Goal: Task Accomplishment & Management: Use online tool/utility

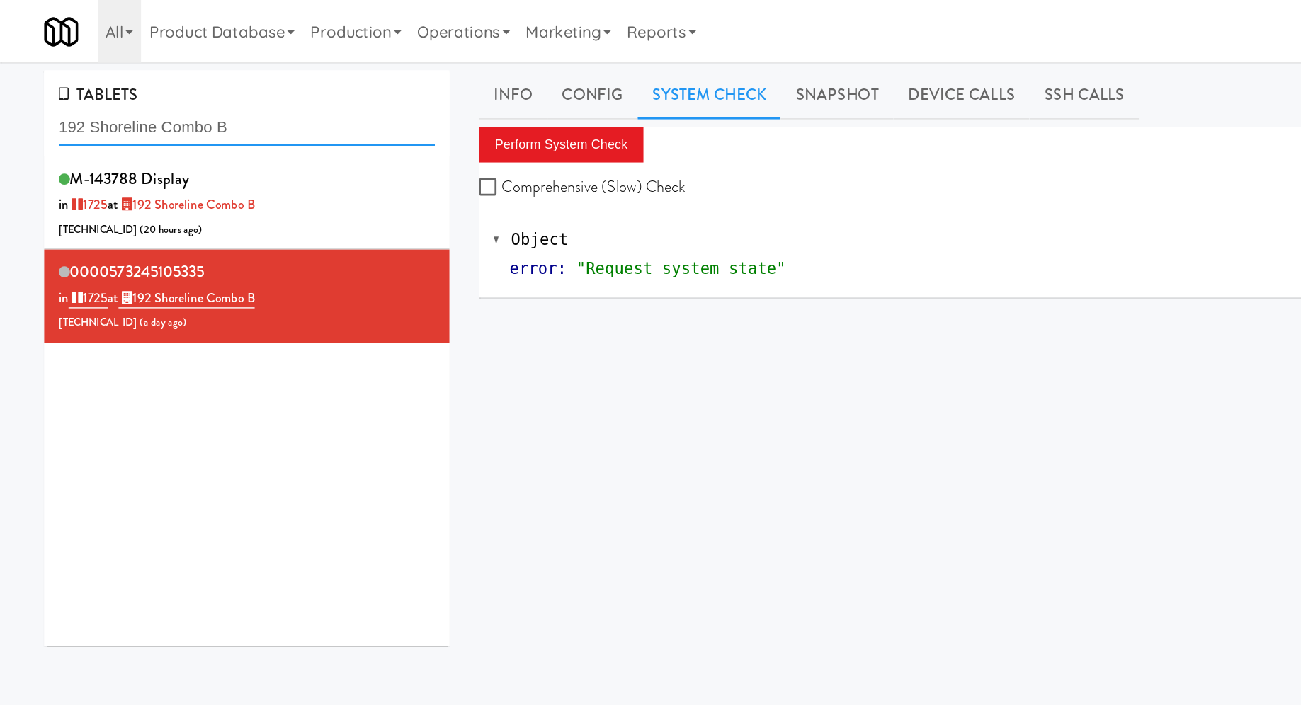
click at [142, 100] on input "192 Shoreline Combo B" at bounding box center [178, 92] width 272 height 26
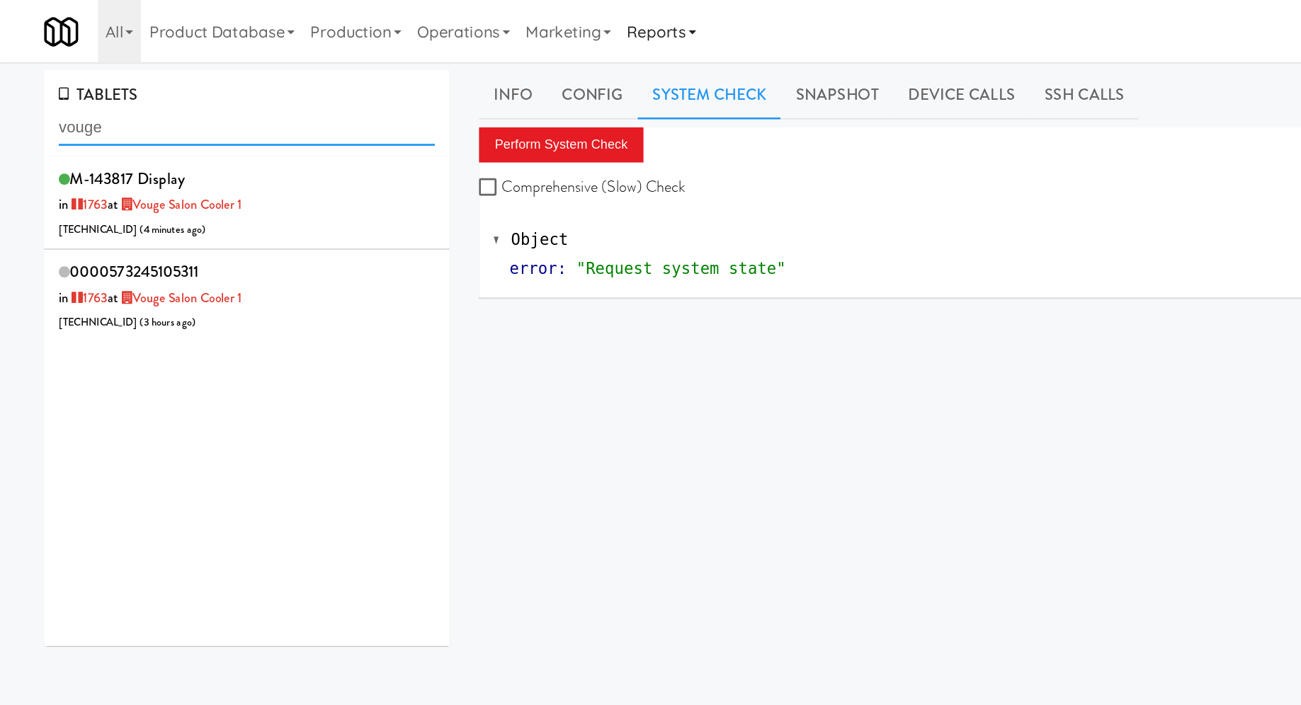
type input "vouge"
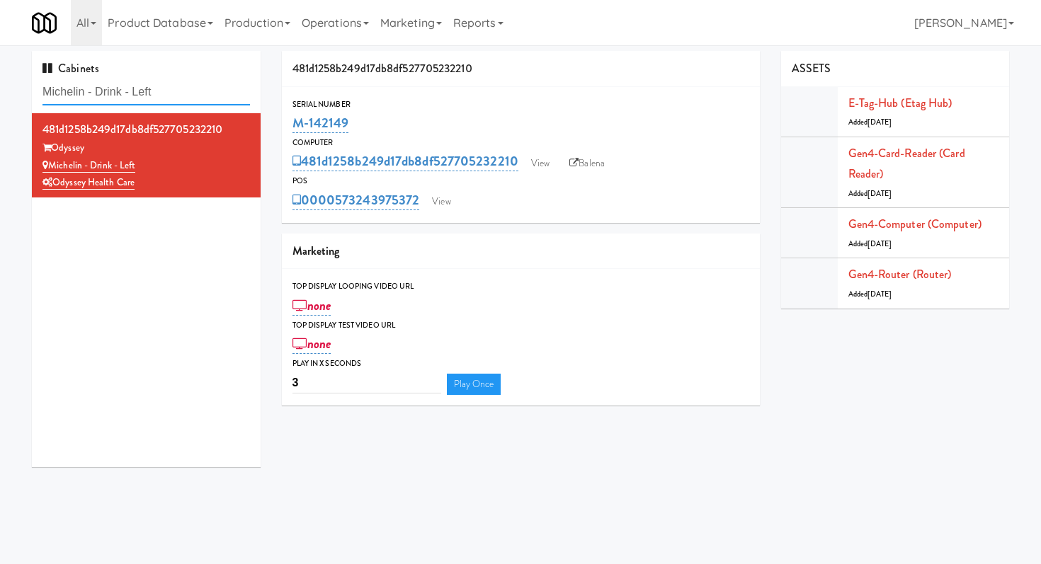
click at [171, 90] on input "Michelin - Drink - Left" at bounding box center [145, 92] width 207 height 26
click at [171, 91] on input "Michelin - Drink - Left" at bounding box center [145, 92] width 207 height 26
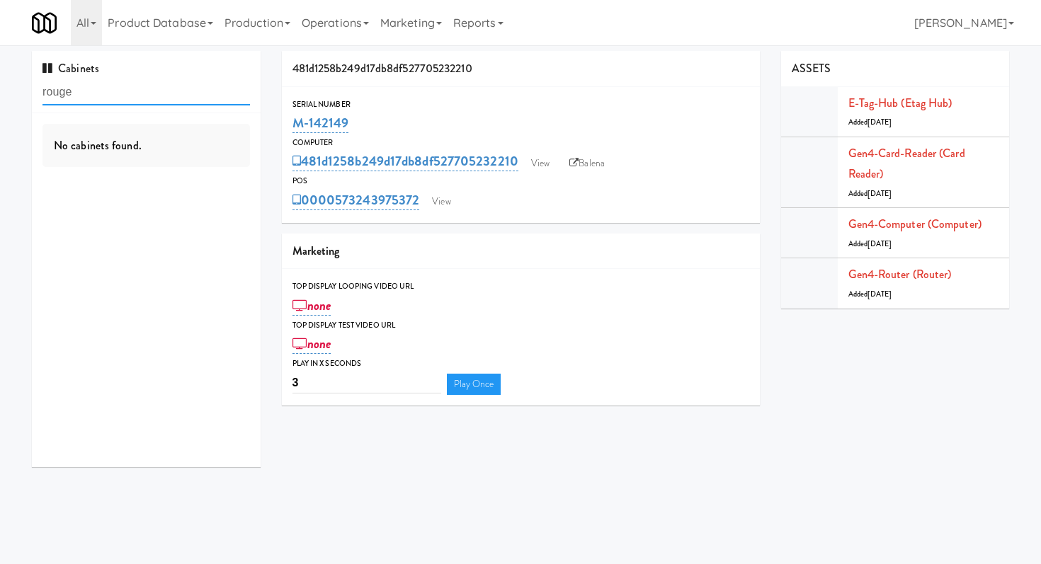
click at [193, 101] on input "rouge" at bounding box center [145, 92] width 207 height 26
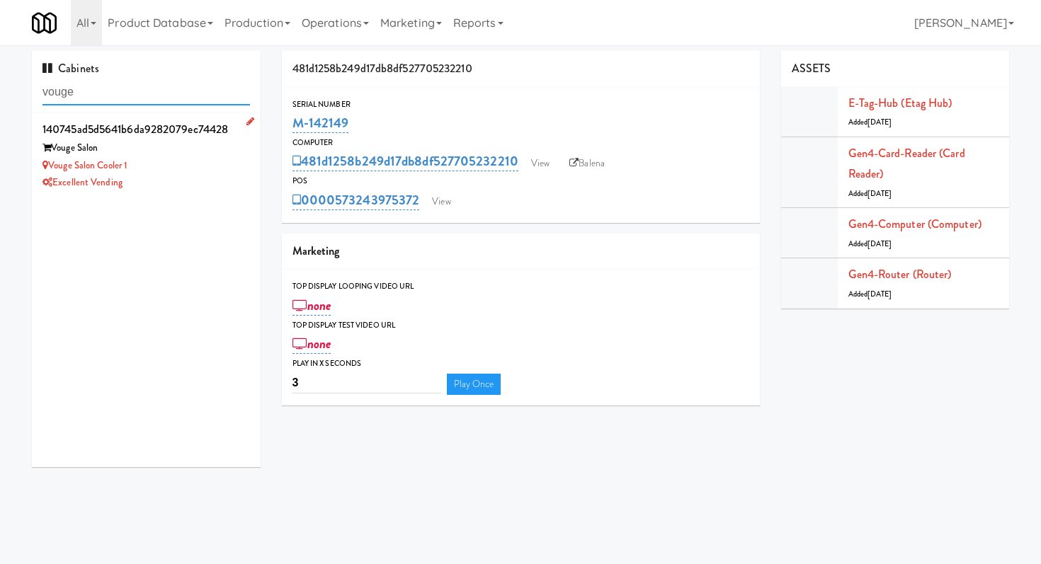
type input "vouge"
click at [198, 147] on div "Vouge Salon" at bounding box center [145, 148] width 207 height 18
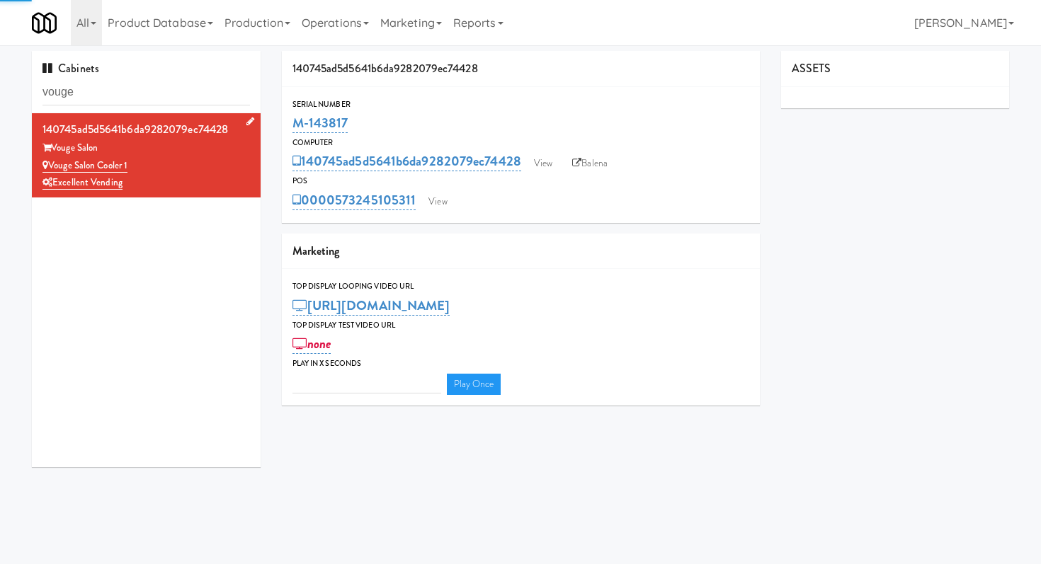
type input "3"
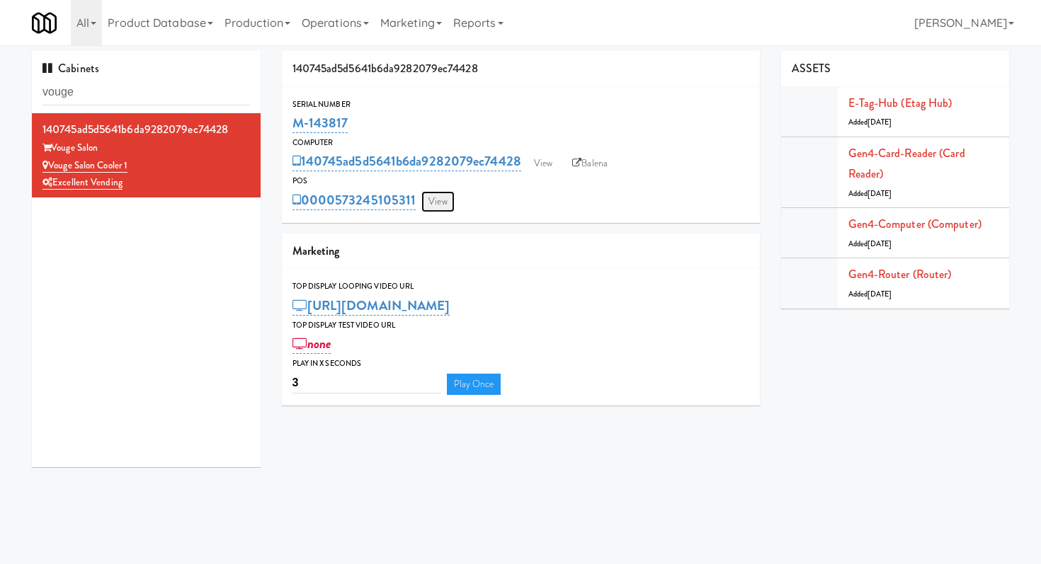
click at [428, 201] on link "View" at bounding box center [437, 201] width 33 height 21
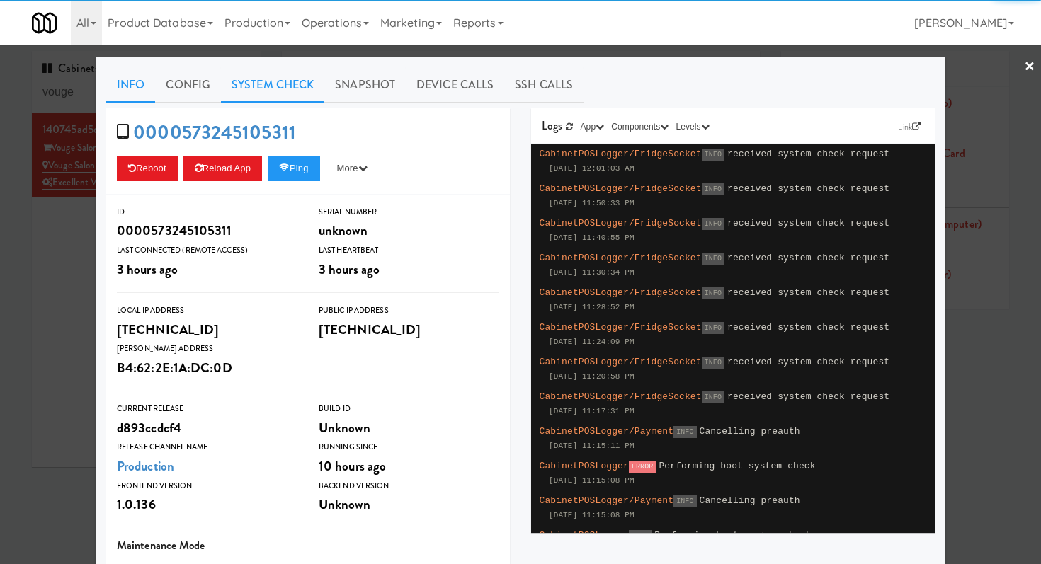
click at [297, 91] on link "System Check" at bounding box center [272, 84] width 103 height 35
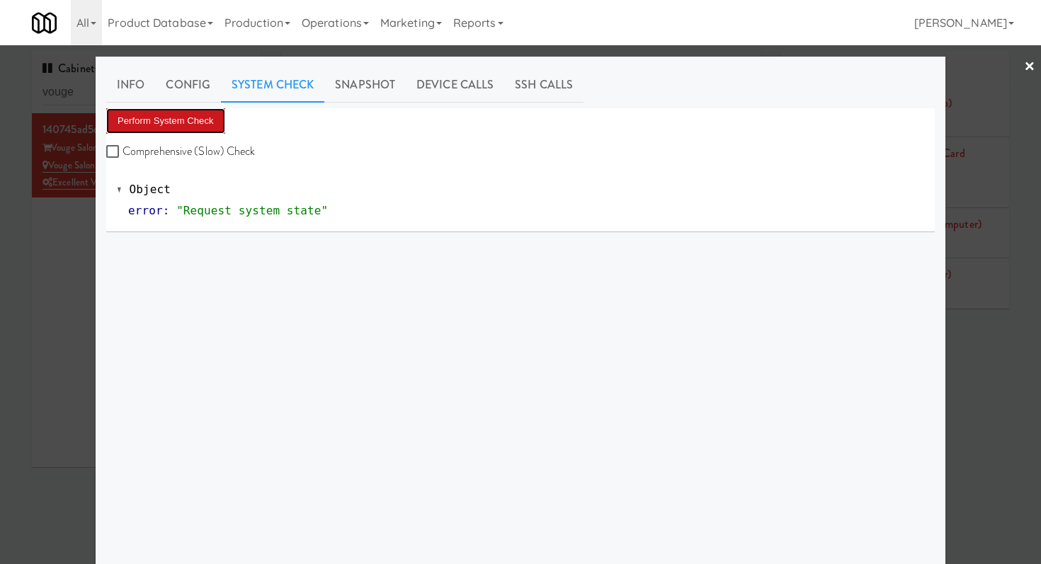
click at [217, 121] on button "Perform System Check" at bounding box center [165, 120] width 119 height 25
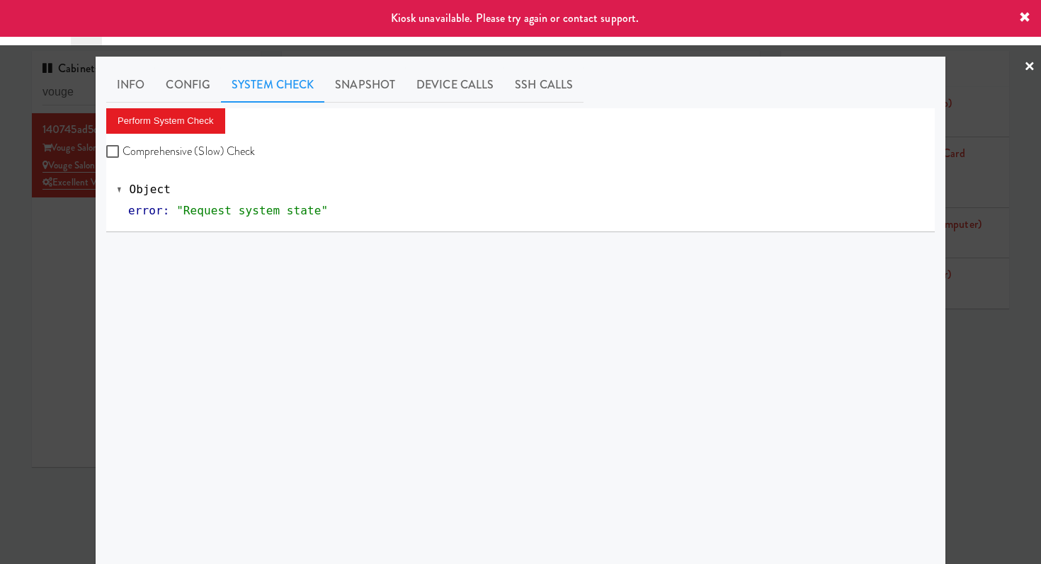
click at [87, 249] on div at bounding box center [520, 282] width 1041 height 564
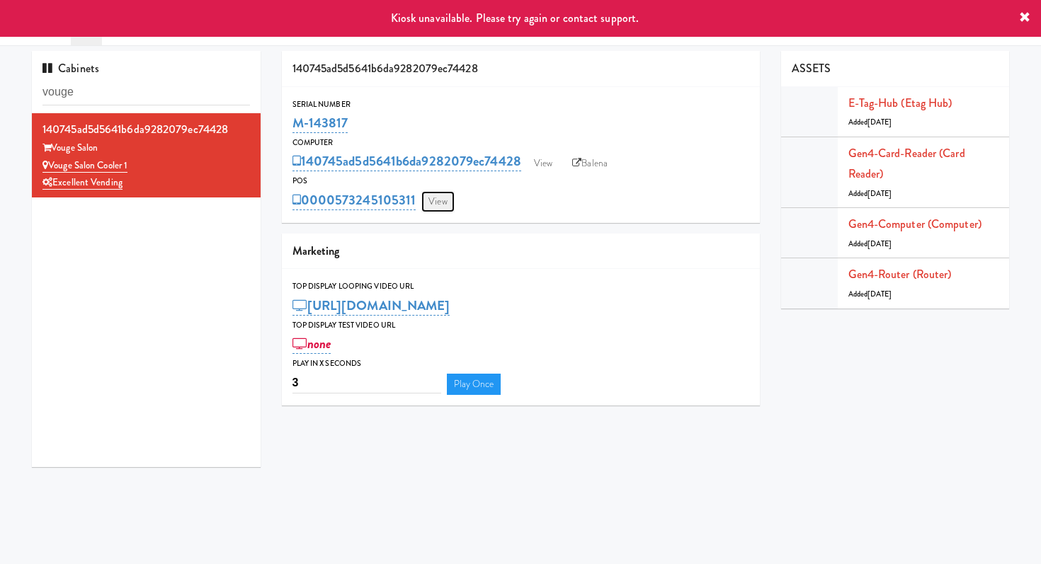
click at [433, 204] on link "View" at bounding box center [437, 201] width 33 height 21
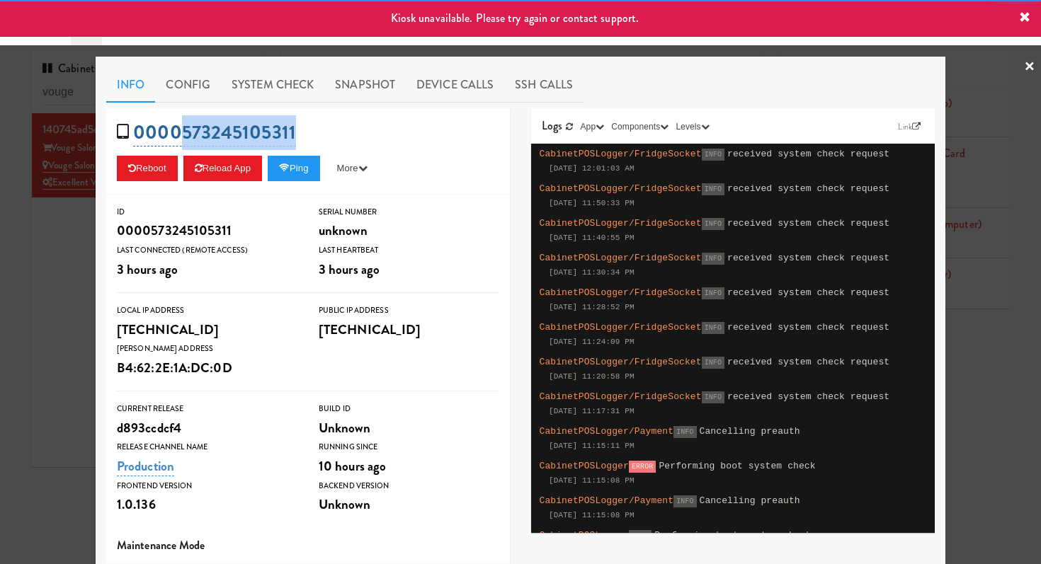
drag, startPoint x: 349, startPoint y: 125, endPoint x: 176, endPoint y: 135, distance: 173.0
click at [176, 135] on div "0000573245105311 Reboot Reload App Ping More Ping Server Restart Server Force R…" at bounding box center [308, 151] width 404 height 86
copy link "573245105311"
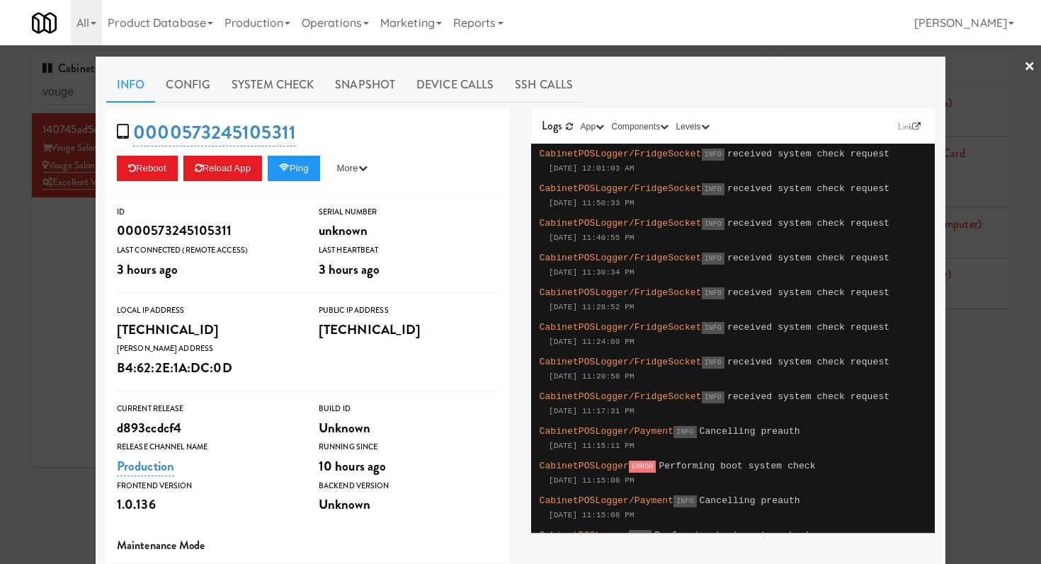
click at [33, 297] on div at bounding box center [520, 282] width 1041 height 564
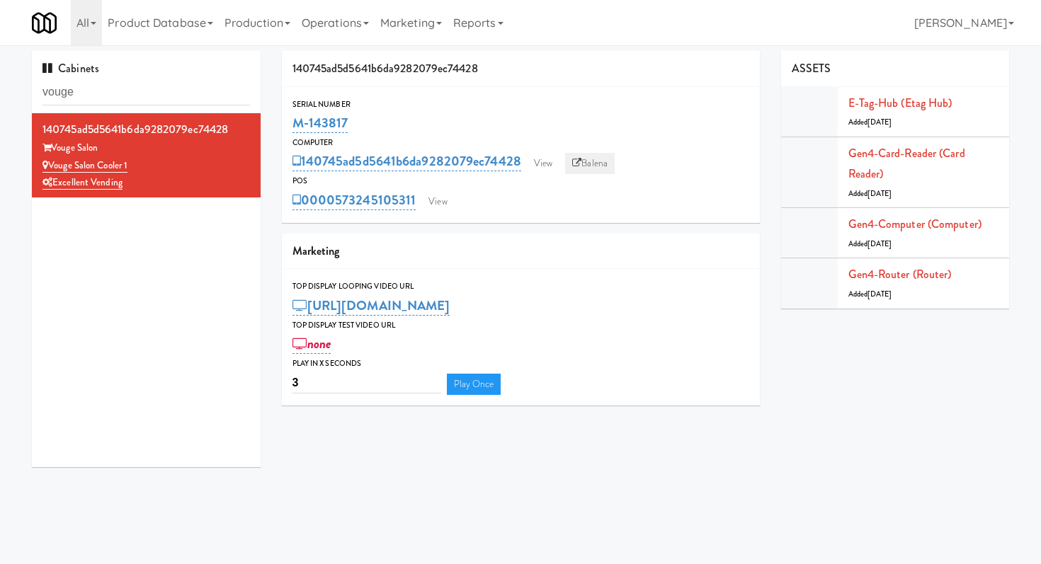
click at [596, 168] on link "Balena" at bounding box center [590, 163] width 50 height 21
drag, startPoint x: 355, startPoint y: 121, endPoint x: 293, endPoint y: 120, distance: 61.6
click at [293, 120] on div "M-143817" at bounding box center [520, 123] width 457 height 24
copy link "M-143817"
click at [192, 96] on input "vouge" at bounding box center [145, 92] width 207 height 26
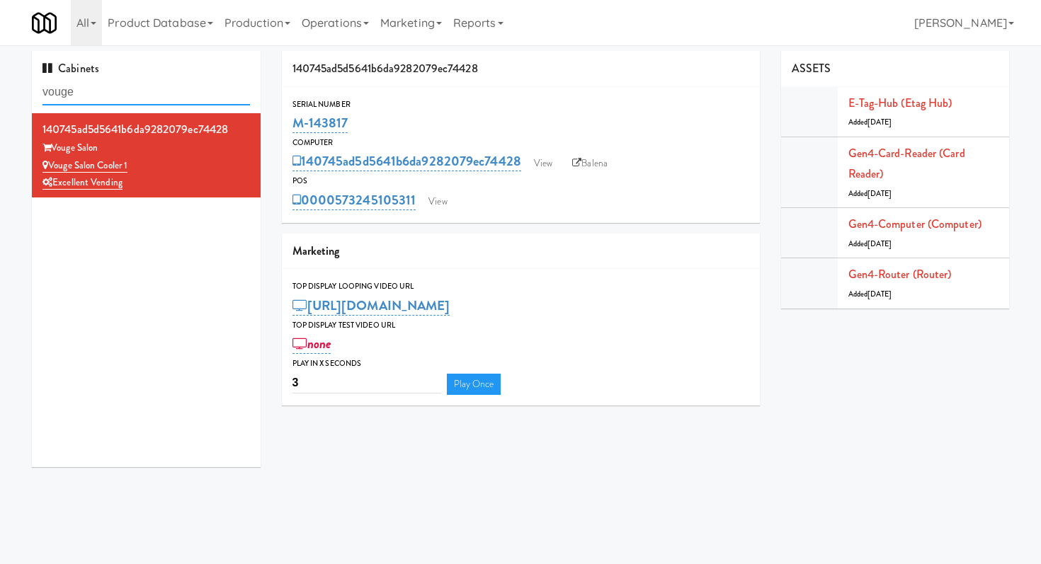
click at [192, 96] on input "vouge" at bounding box center [145, 92] width 207 height 26
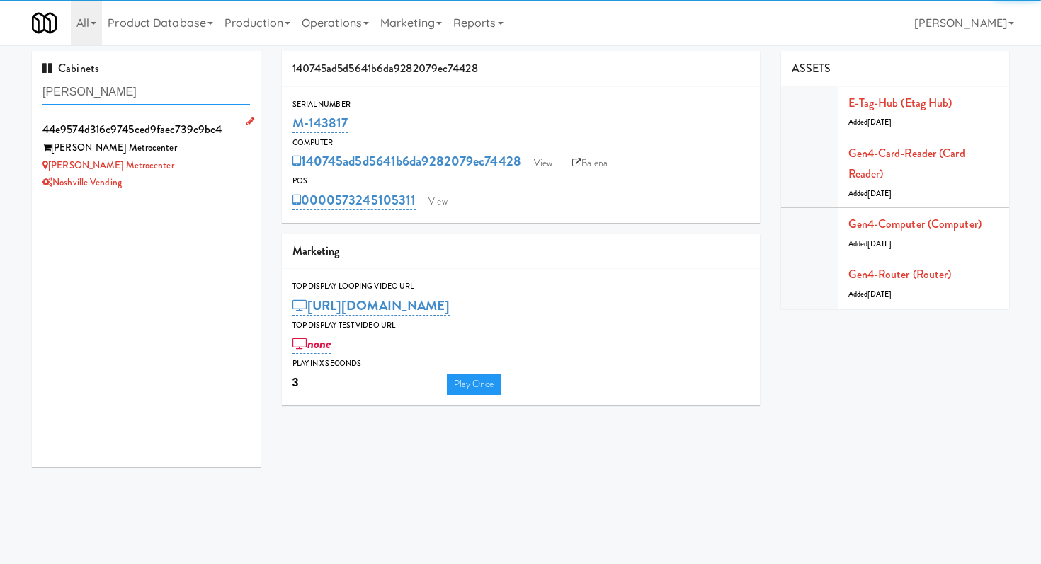
type input "[PERSON_NAME]"
click at [189, 139] on div "44e9574d316c9745ced9faec739c9bc4" at bounding box center [145, 129] width 207 height 21
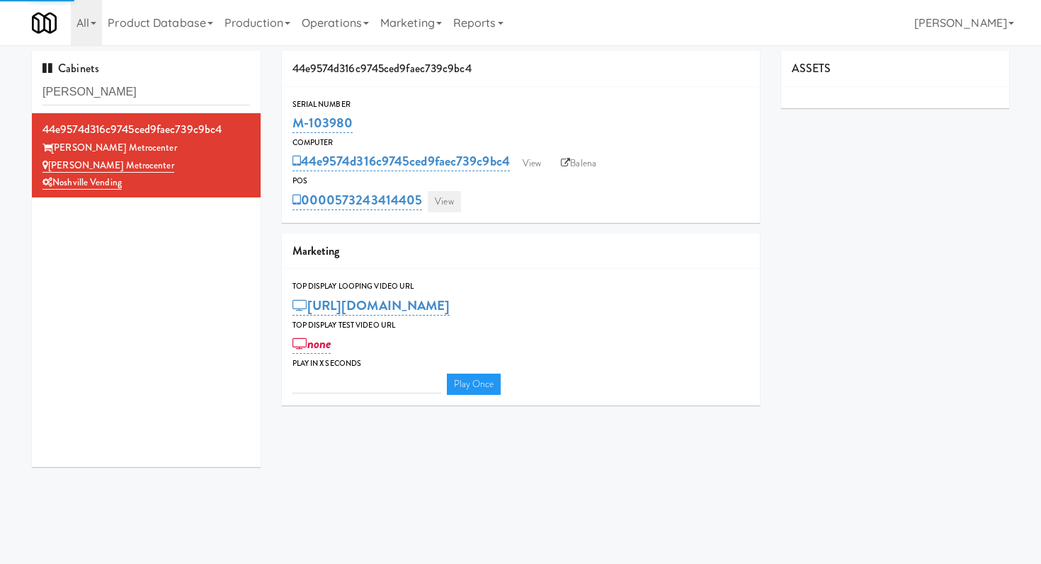
type input "3"
click at [441, 198] on link "View" at bounding box center [444, 201] width 33 height 21
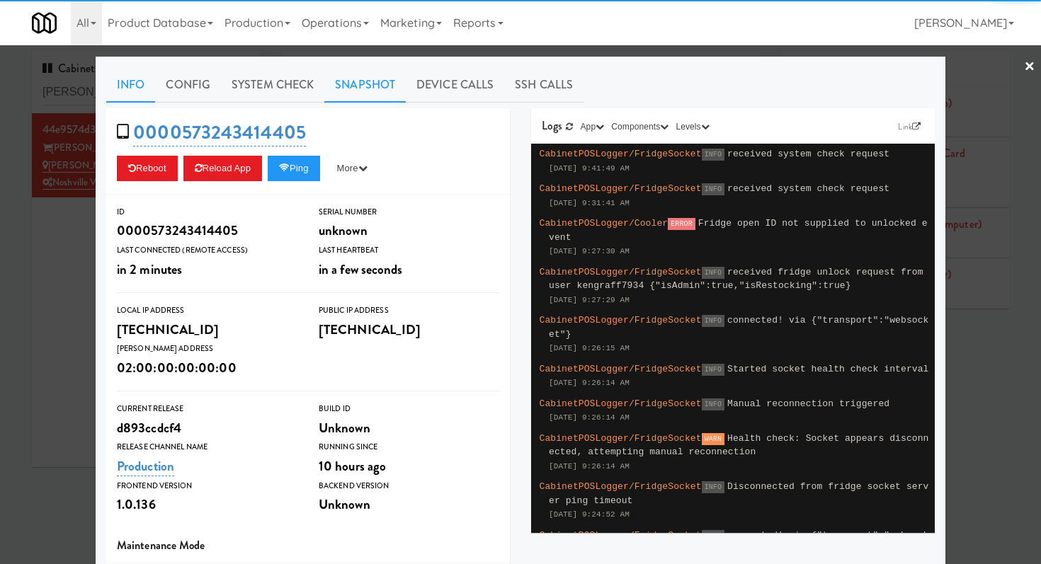
click at [374, 79] on link "Snapshot" at bounding box center [364, 84] width 81 height 35
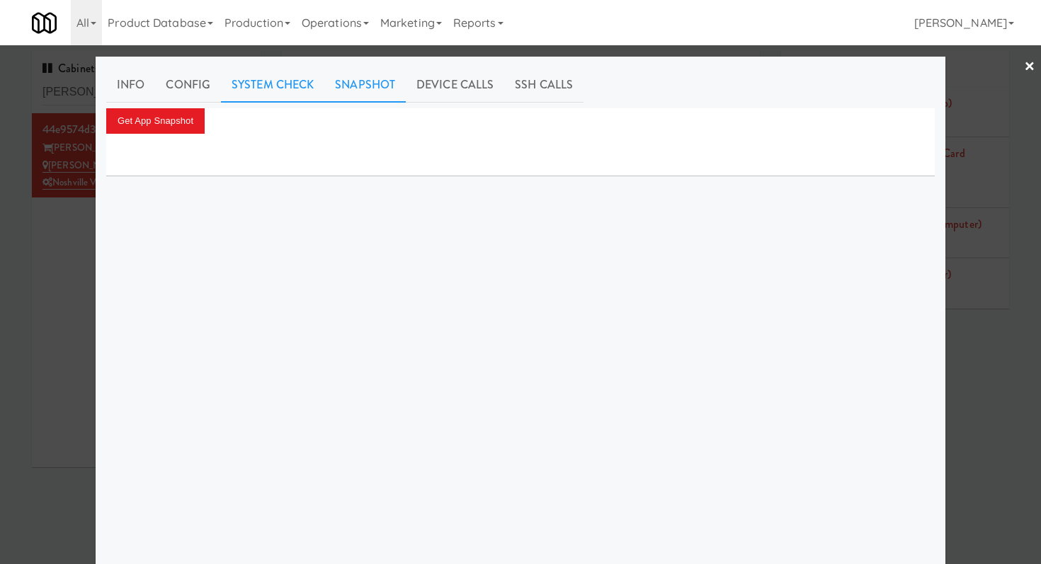
click at [239, 84] on link "System Check" at bounding box center [272, 84] width 103 height 35
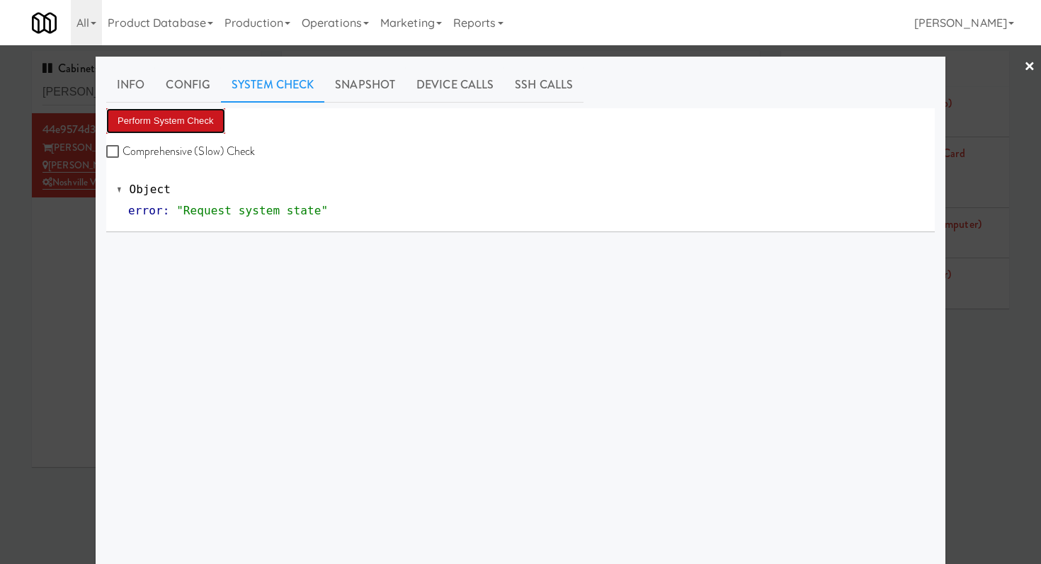
click at [209, 114] on button "Perform System Check" at bounding box center [165, 120] width 119 height 25
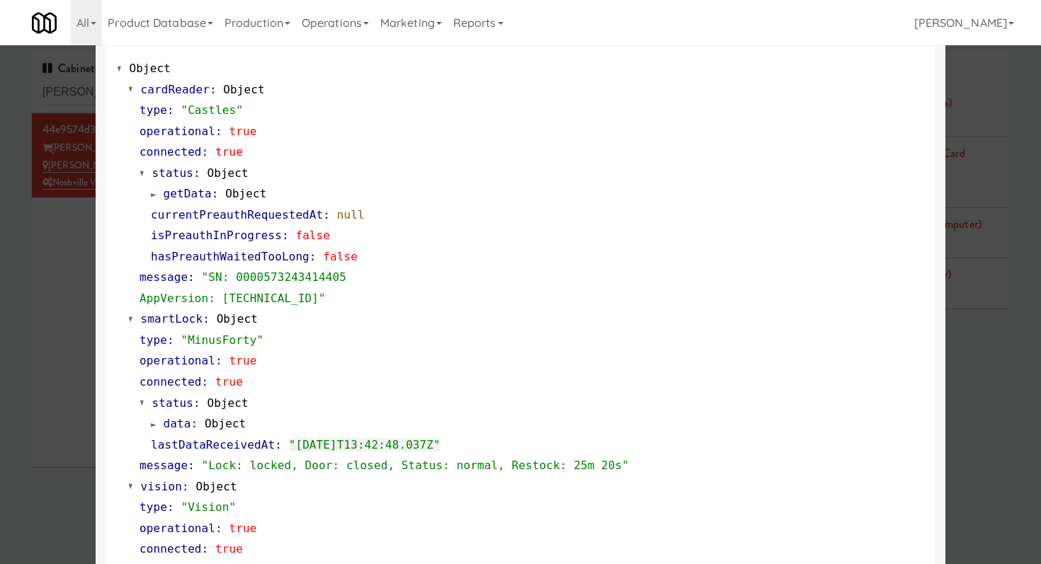
scroll to position [211, 0]
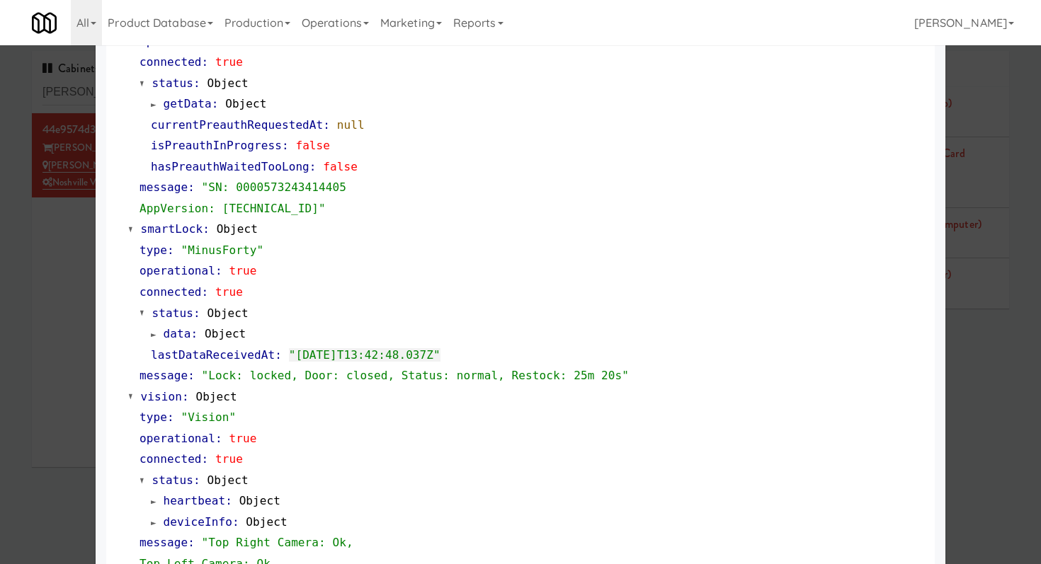
click at [59, 239] on div at bounding box center [520, 282] width 1041 height 564
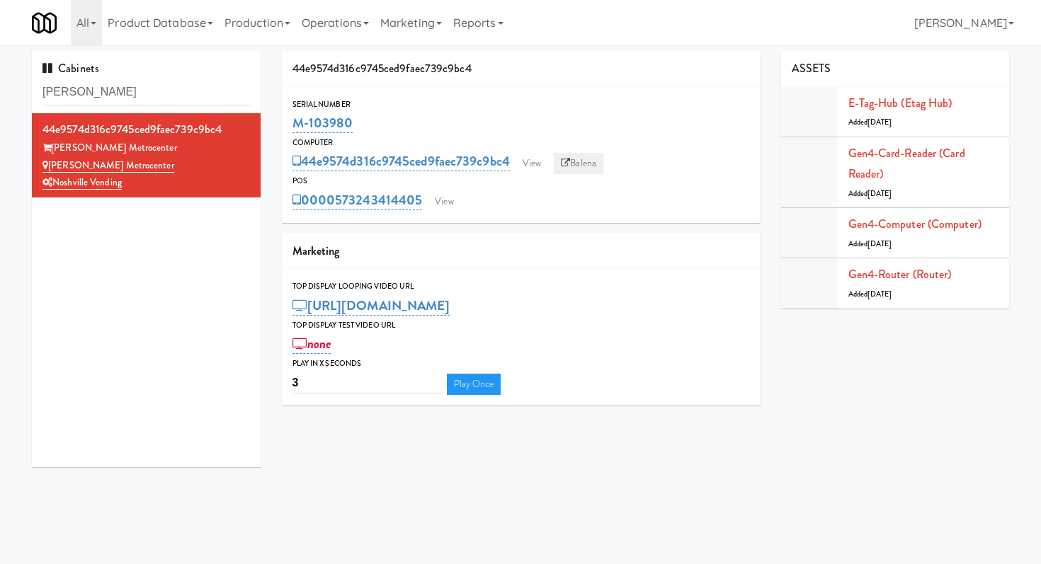
click at [581, 157] on link "Balena" at bounding box center [579, 163] width 50 height 21
click at [450, 204] on link "View" at bounding box center [444, 201] width 33 height 21
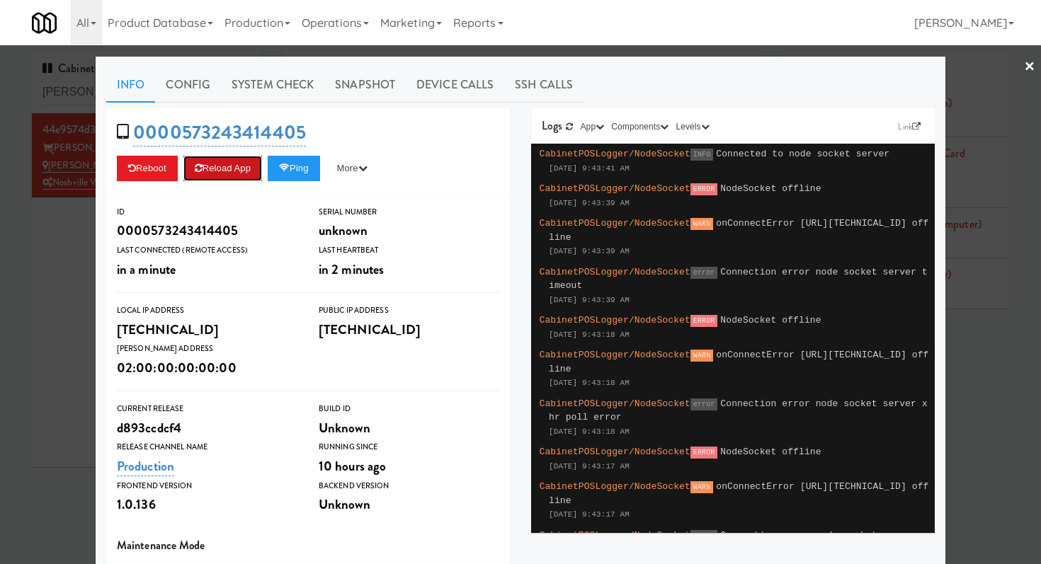
click at [237, 178] on button "Reload App" at bounding box center [222, 168] width 79 height 25
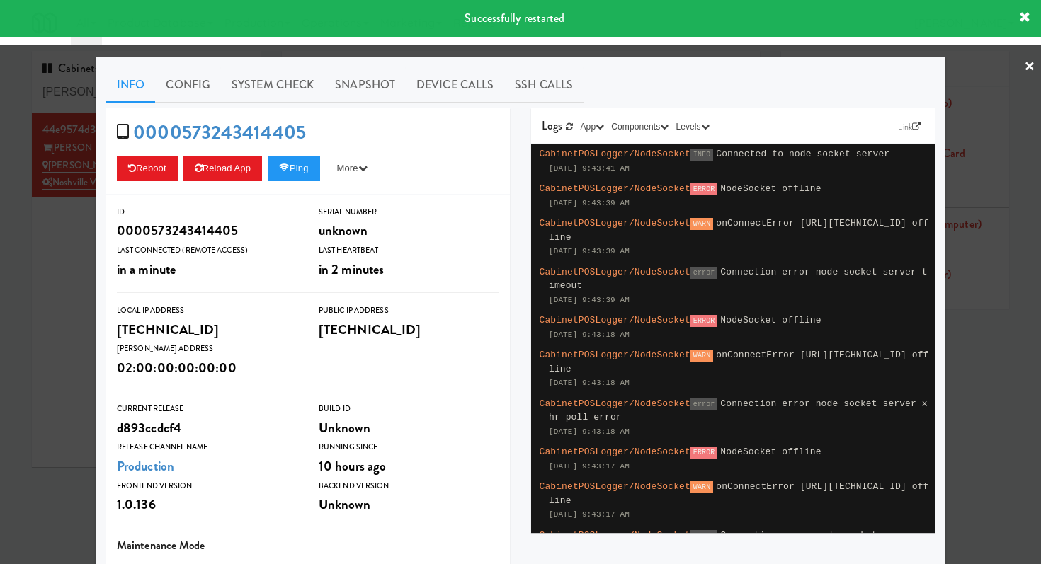
click at [85, 245] on div at bounding box center [520, 282] width 1041 height 564
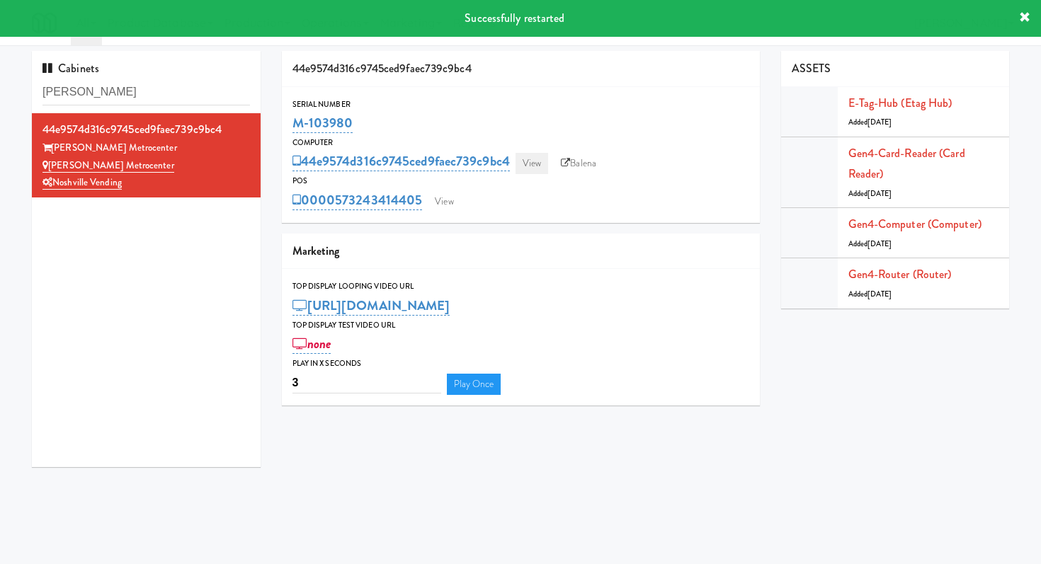
click at [540, 152] on div "44e9574d316c9745ced9faec739c9bc4 View Balena" at bounding box center [520, 161] width 457 height 24
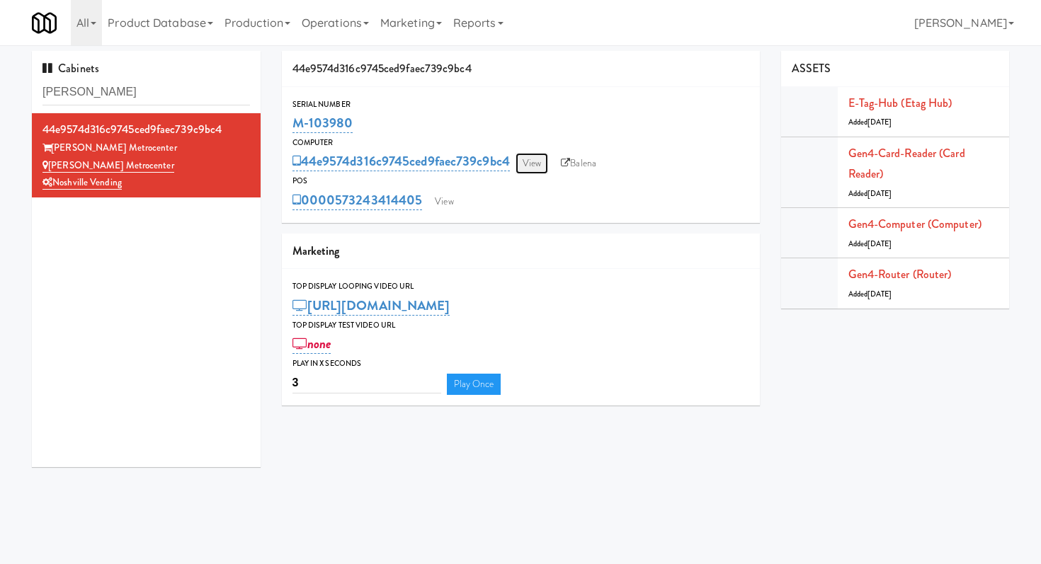
click at [537, 164] on link "View" at bounding box center [531, 163] width 33 height 21
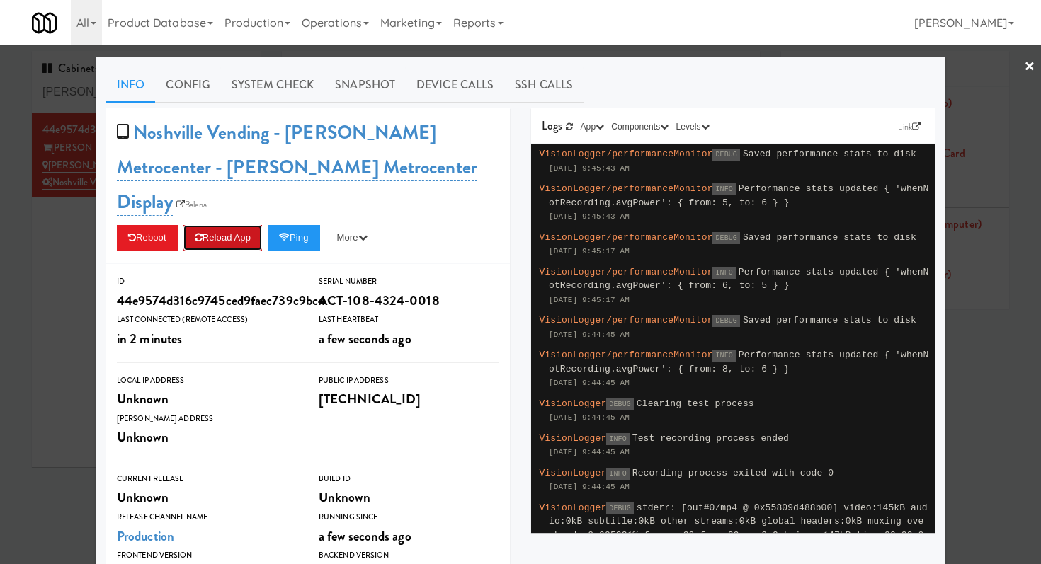
click at [256, 225] on button "Reload App" at bounding box center [222, 237] width 79 height 25
click at [273, 93] on link "System Check" at bounding box center [272, 84] width 103 height 35
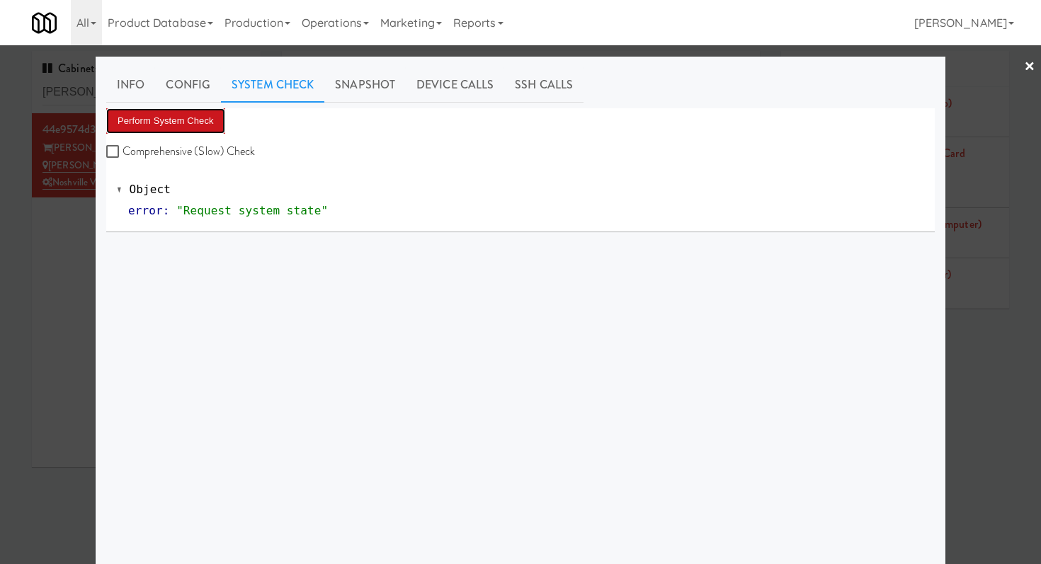
click at [207, 115] on button "Perform System Check" at bounding box center [165, 120] width 119 height 25
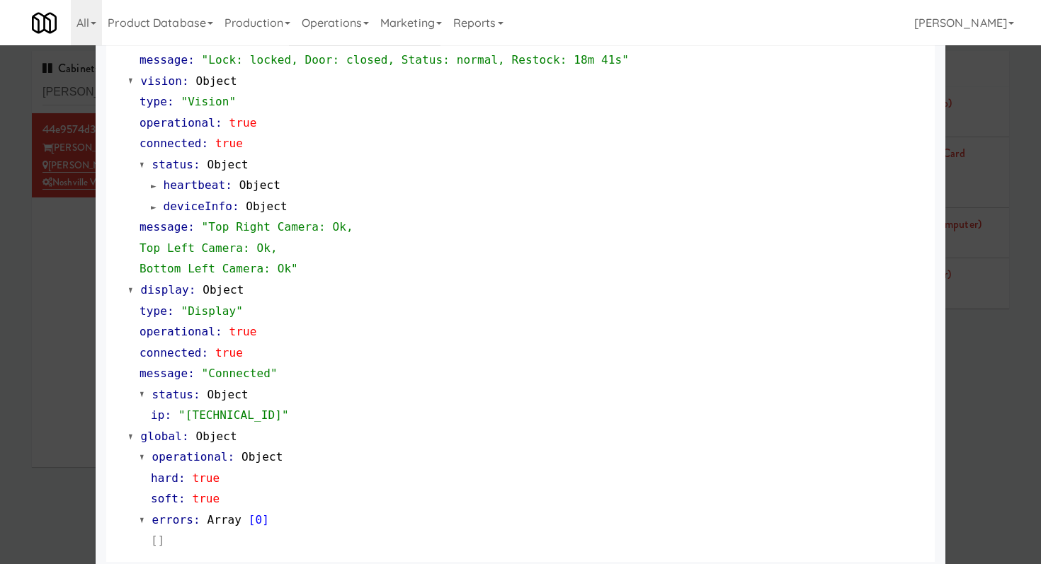
scroll to position [535, 0]
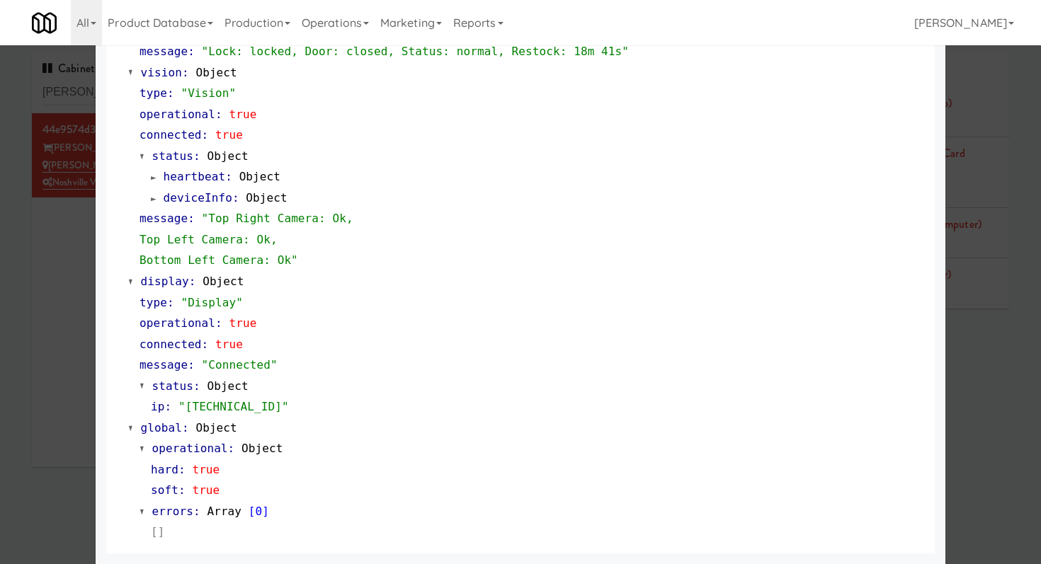
click at [35, 266] on div at bounding box center [520, 282] width 1041 height 564
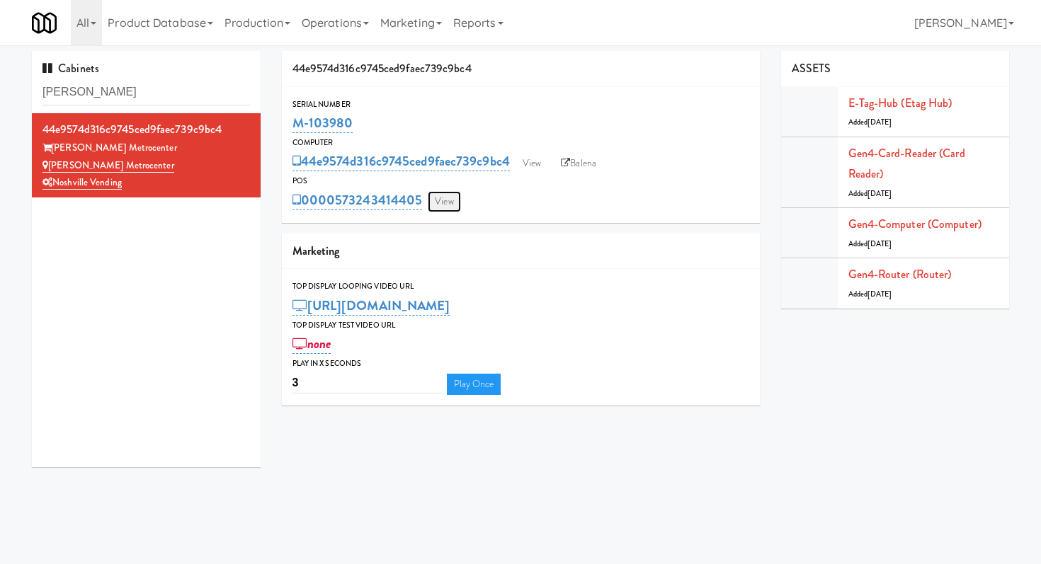
click at [438, 202] on link "View" at bounding box center [444, 201] width 33 height 21
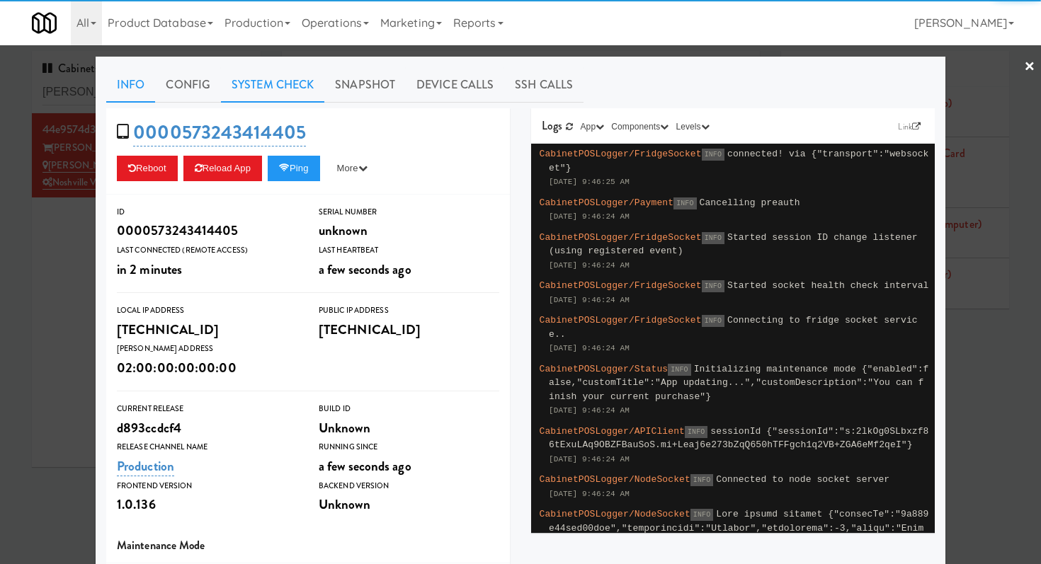
click at [305, 84] on link "System Check" at bounding box center [272, 84] width 103 height 35
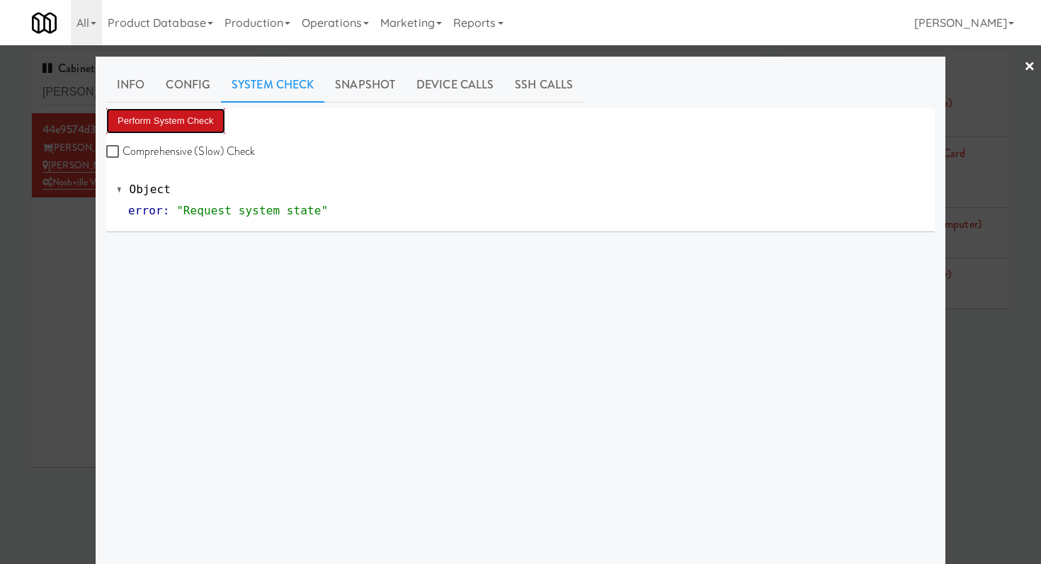
click at [206, 115] on button "Perform System Check" at bounding box center [165, 120] width 119 height 25
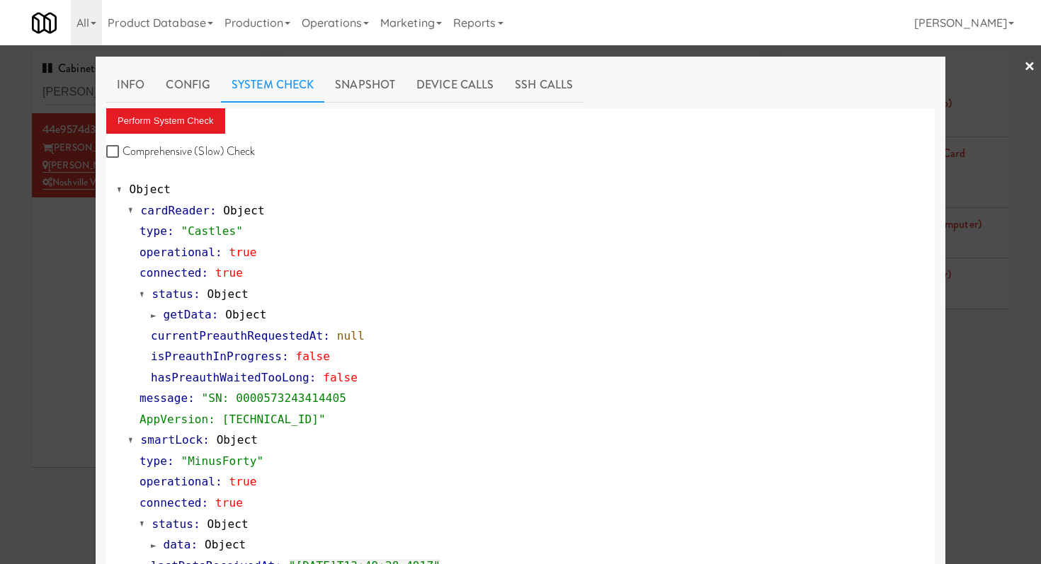
click at [72, 94] on div at bounding box center [520, 282] width 1041 height 564
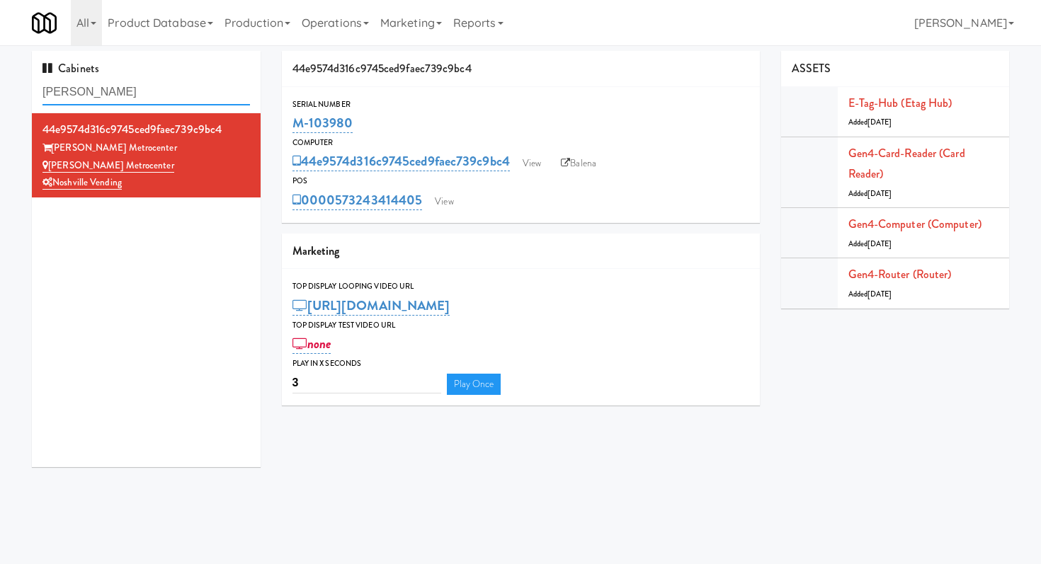
click at [72, 94] on input "[PERSON_NAME]" at bounding box center [145, 92] width 207 height 26
type input "vouge"
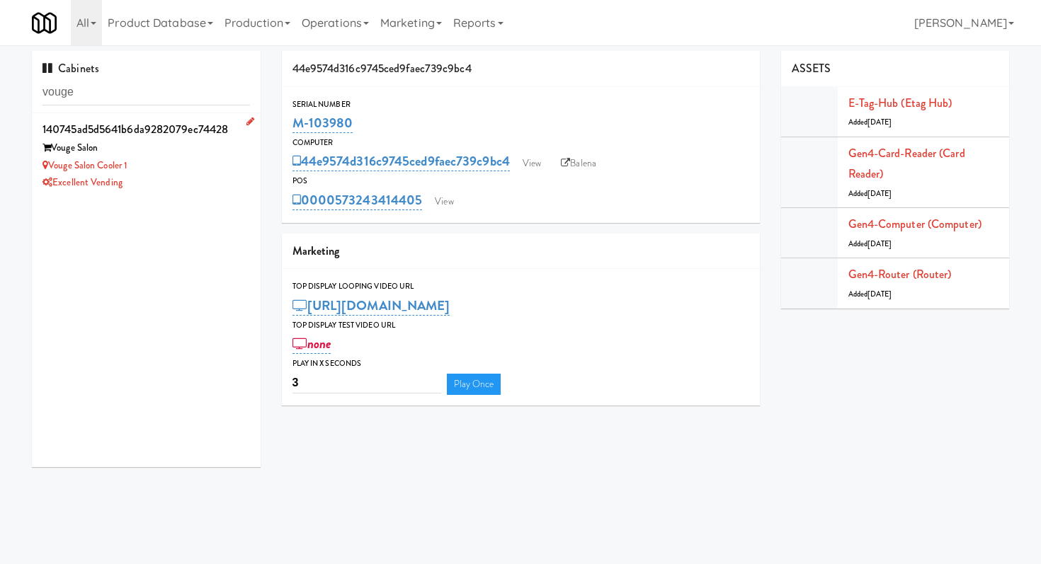
click at [193, 164] on div "Vouge Salon Cooler 1" at bounding box center [145, 166] width 207 height 18
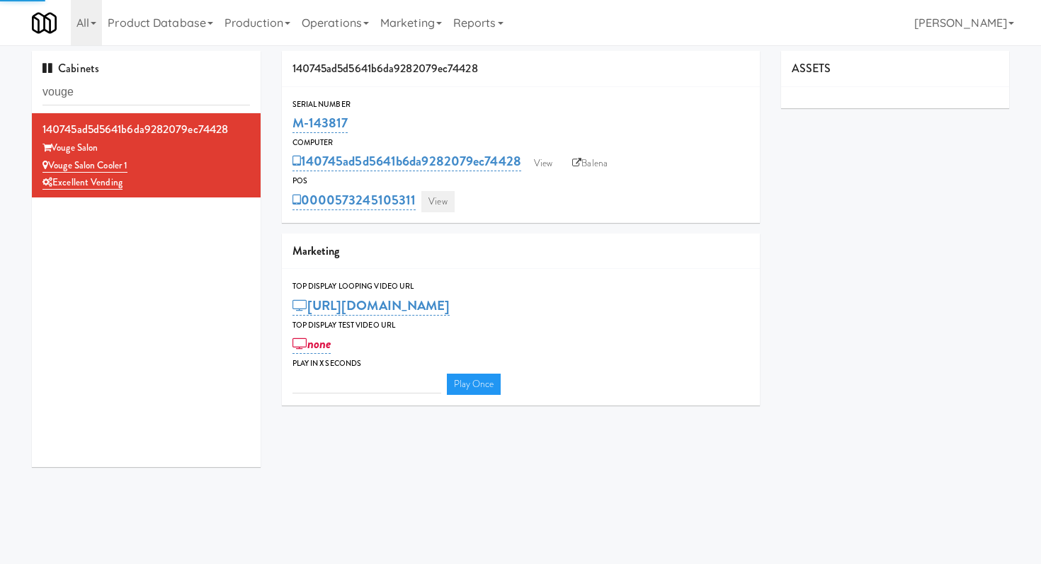
type input "3"
click at [448, 198] on link "View" at bounding box center [437, 201] width 33 height 21
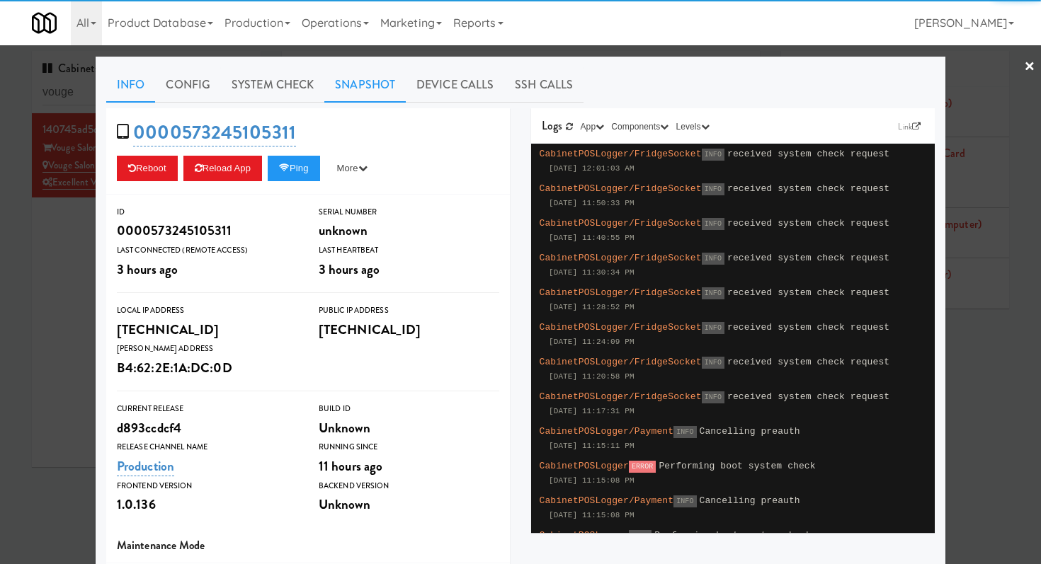
click at [360, 84] on link "Snapshot" at bounding box center [364, 84] width 81 height 35
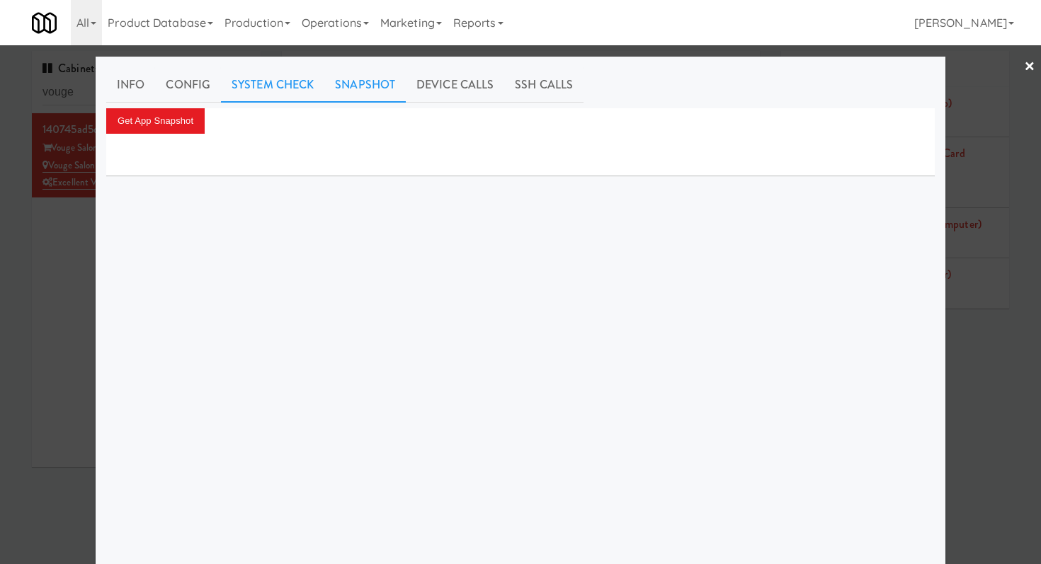
click at [298, 89] on link "System Check" at bounding box center [272, 84] width 103 height 35
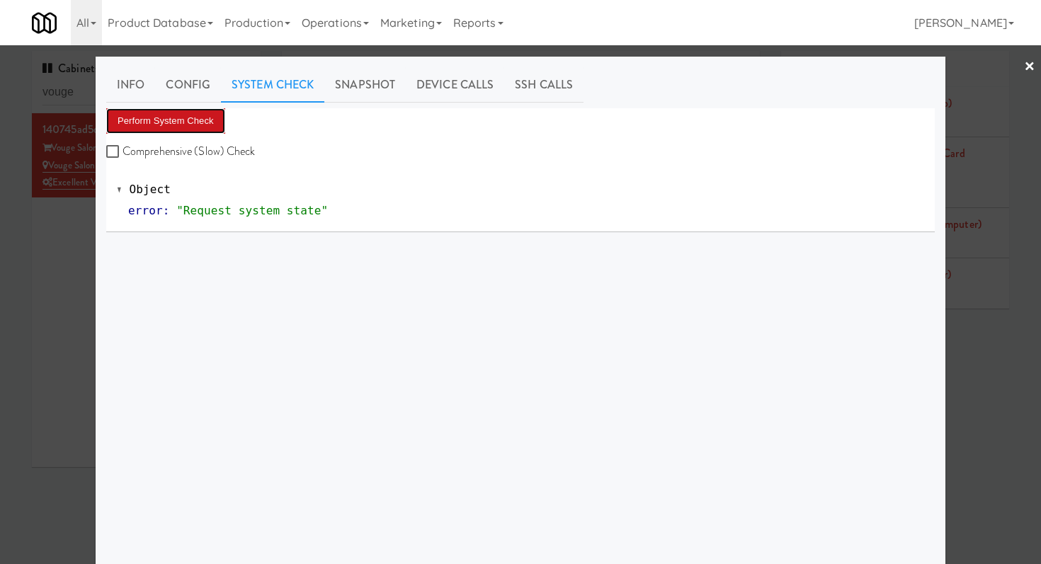
click at [206, 115] on button "Perform System Check" at bounding box center [165, 120] width 119 height 25
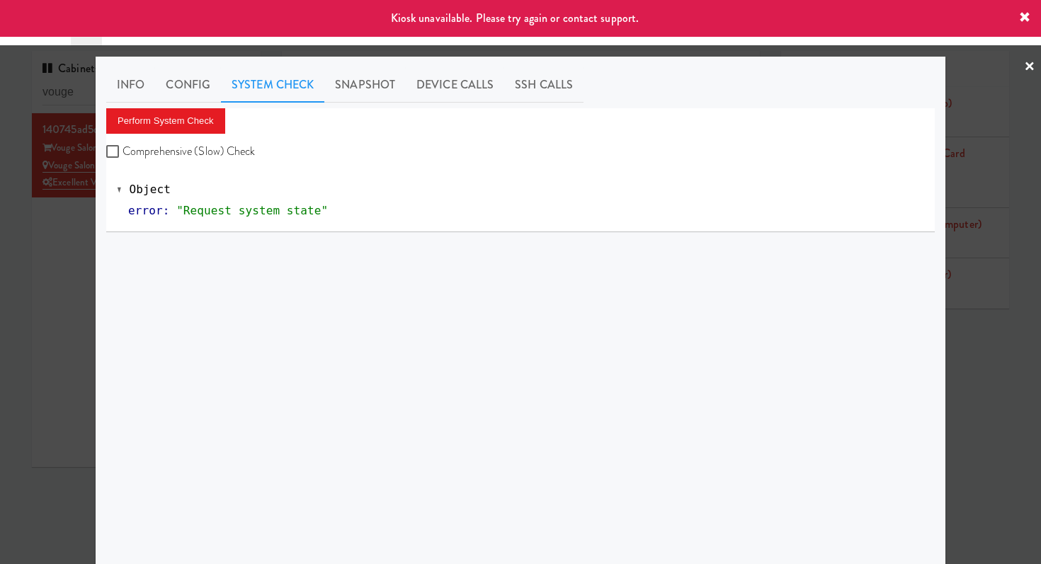
click at [73, 219] on div at bounding box center [520, 282] width 1041 height 564
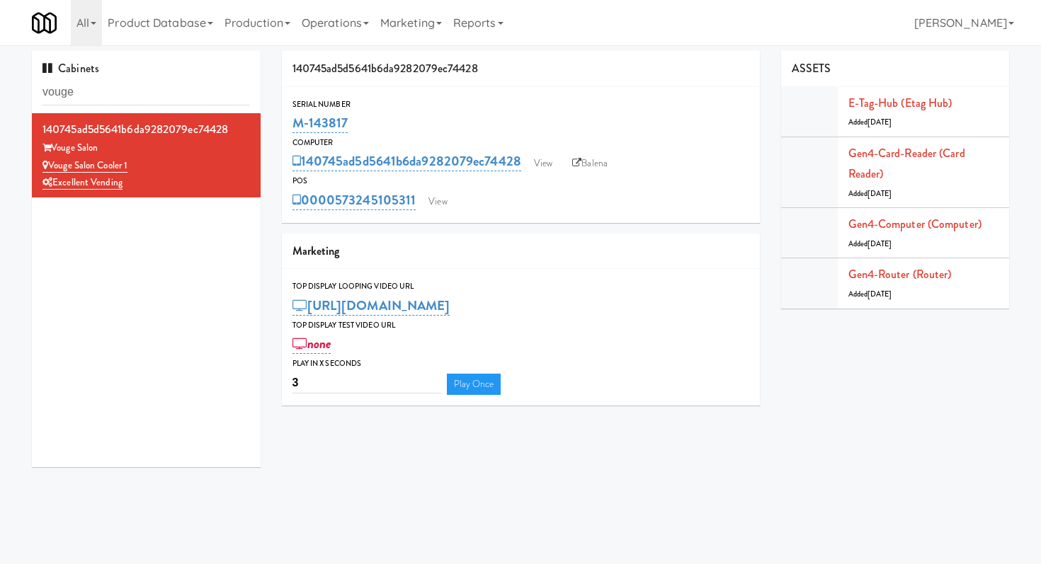
drag, startPoint x: 370, startPoint y: 118, endPoint x: 282, endPoint y: 118, distance: 87.8
click at [282, 118] on div "Serial Number M-143817" at bounding box center [521, 117] width 478 height 38
copy link "M-143817"
click at [435, 195] on link "View" at bounding box center [437, 201] width 33 height 21
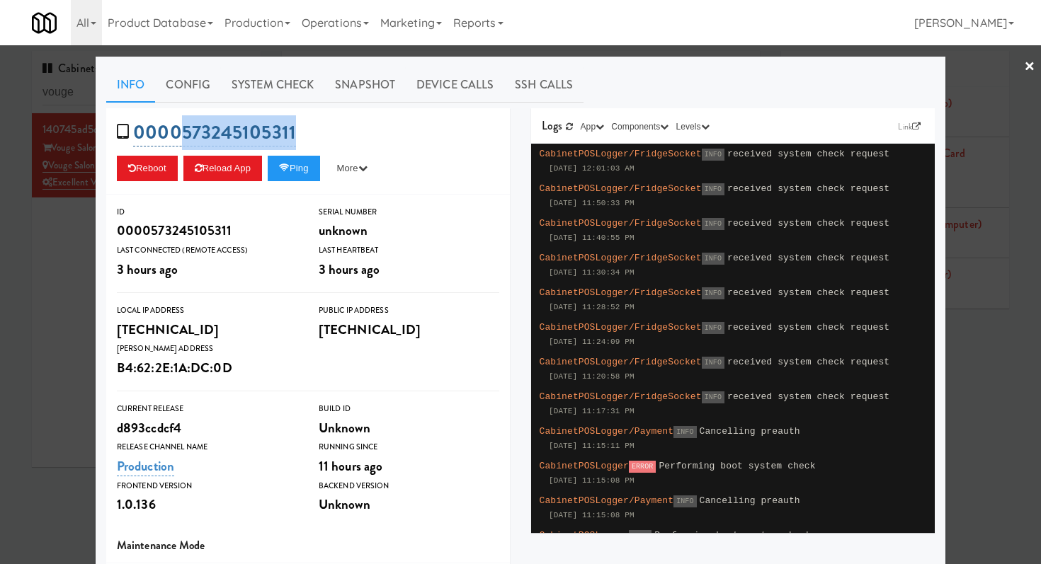
drag, startPoint x: 345, startPoint y: 118, endPoint x: 175, endPoint y: 120, distance: 169.9
click at [175, 120] on div "0000573245105311 Reboot Reload App Ping More Ping Server Restart Server Force R…" at bounding box center [308, 151] width 404 height 86
copy link "573245105311"
click at [67, 260] on div at bounding box center [520, 282] width 1041 height 564
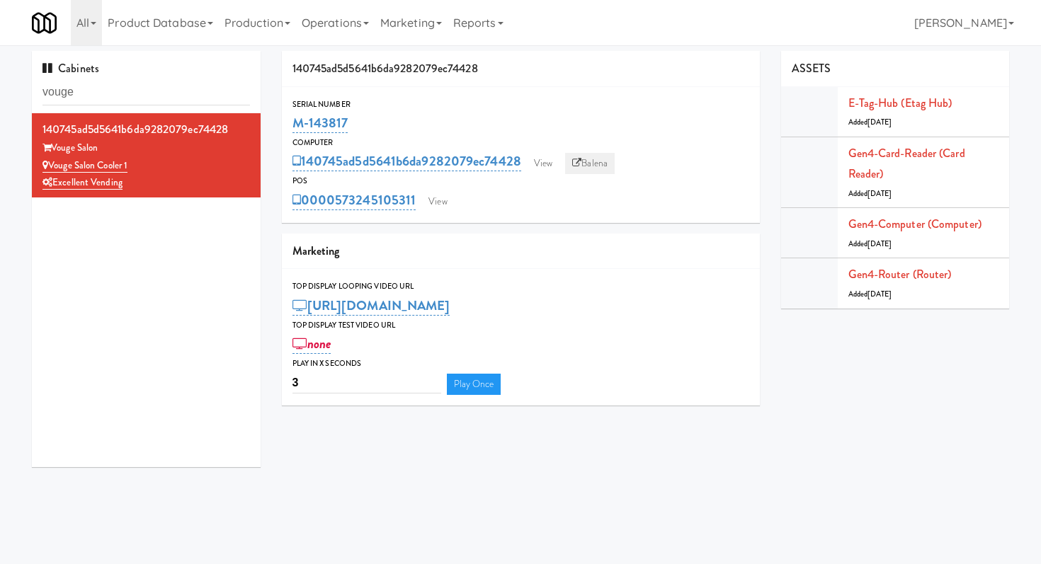
click at [605, 157] on link "Balena" at bounding box center [590, 163] width 50 height 21
click at [430, 196] on link "View" at bounding box center [437, 201] width 33 height 21
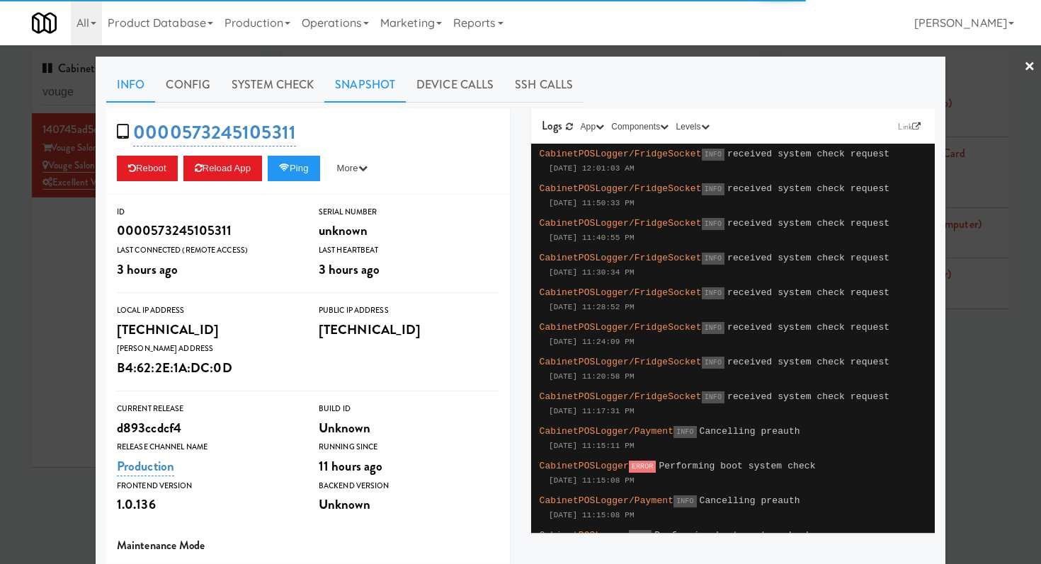
click at [381, 89] on link "Snapshot" at bounding box center [364, 84] width 81 height 35
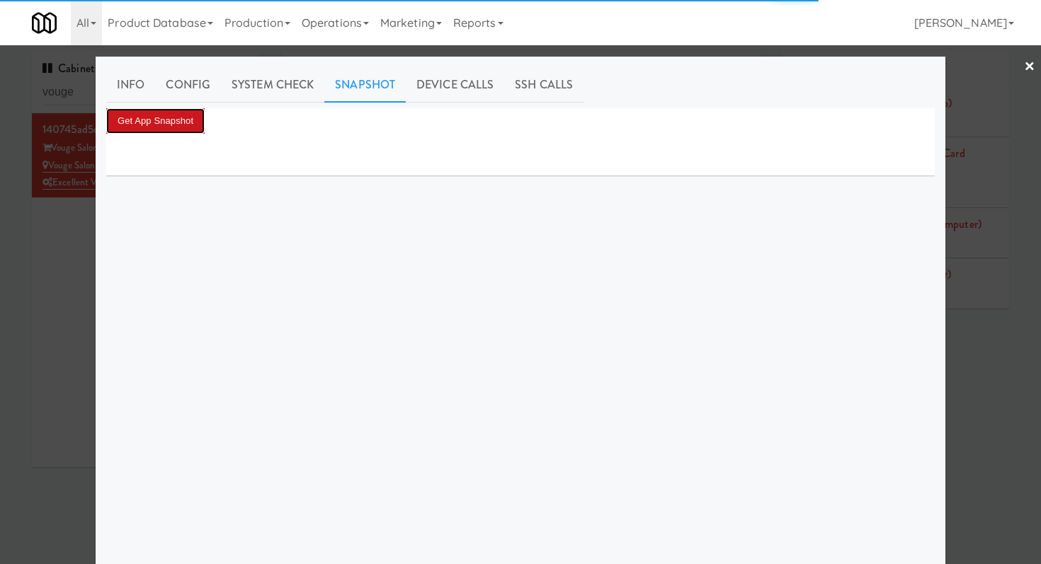
click at [186, 126] on button "Get App Snapshot" at bounding box center [155, 120] width 98 height 25
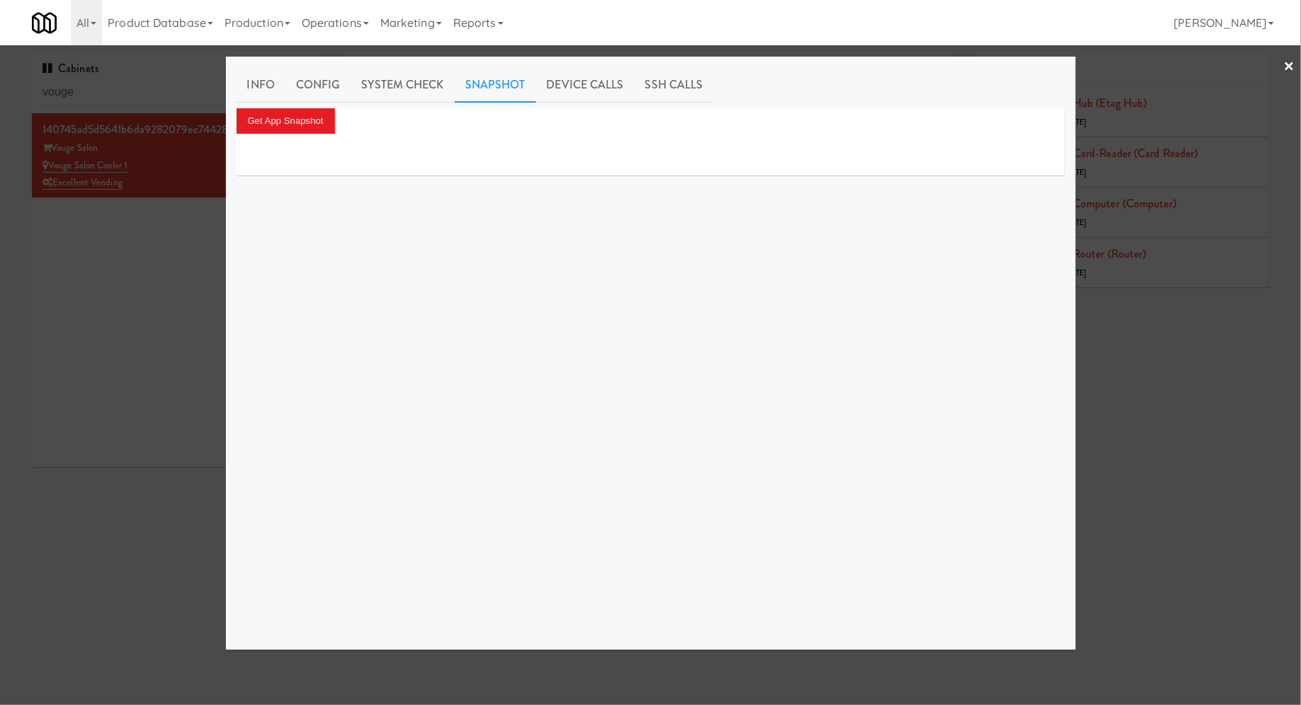
click at [124, 262] on div at bounding box center [650, 352] width 1301 height 705
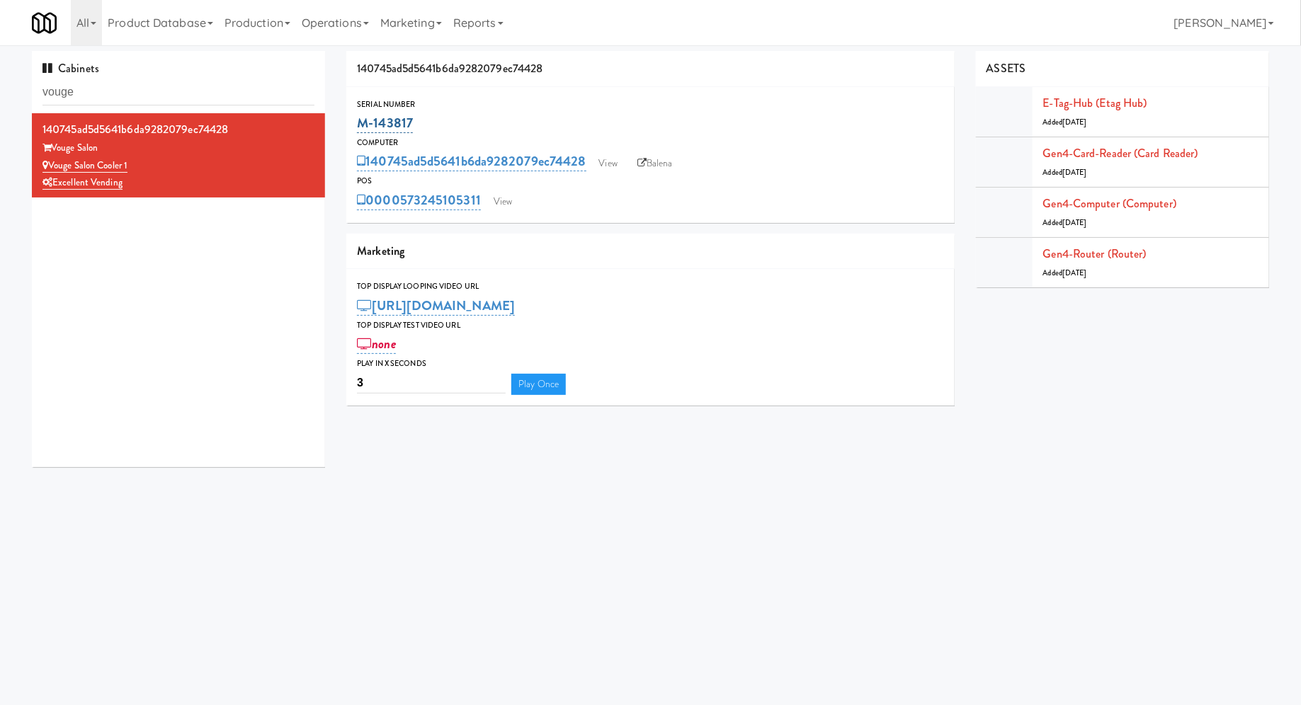
drag, startPoint x: 440, startPoint y: 120, endPoint x: 360, endPoint y: 120, distance: 80.0
click at [360, 120] on div "M-143817" at bounding box center [650, 123] width 587 height 24
copy link "M-143817"
click at [509, 206] on link "View" at bounding box center [502, 201] width 33 height 21
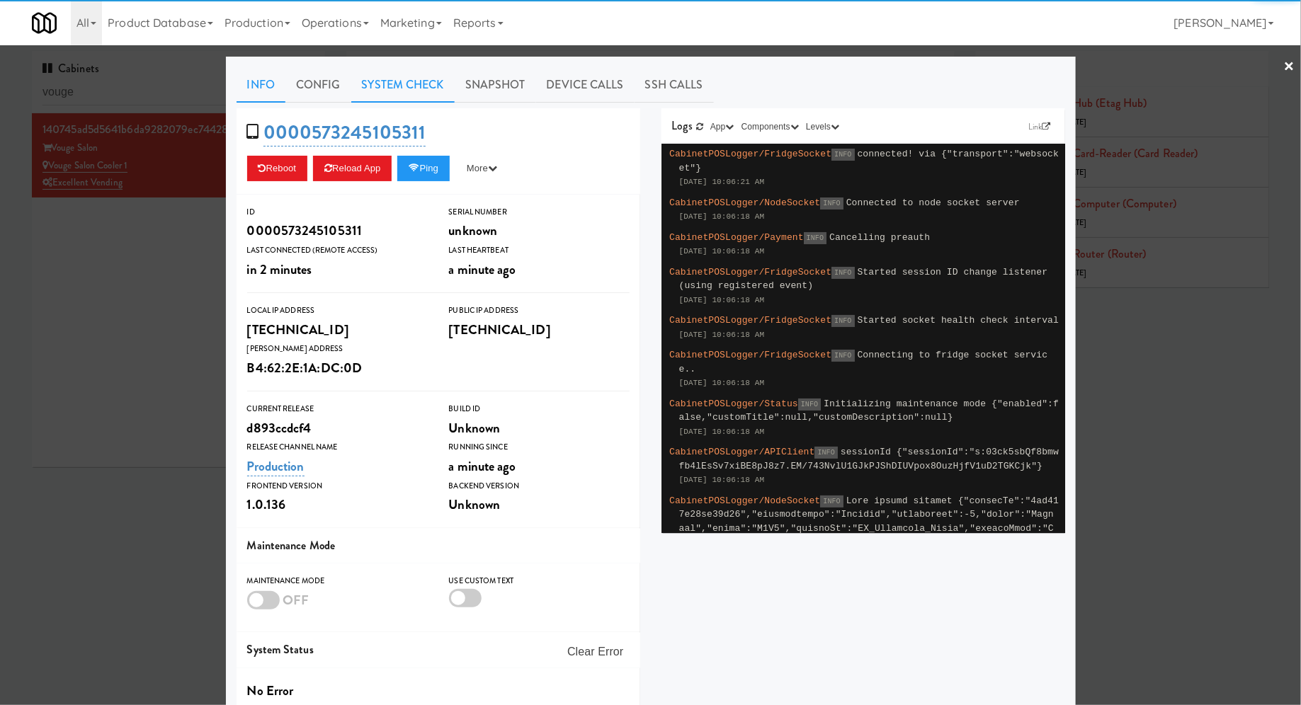
click at [419, 89] on link "System Check" at bounding box center [402, 84] width 103 height 35
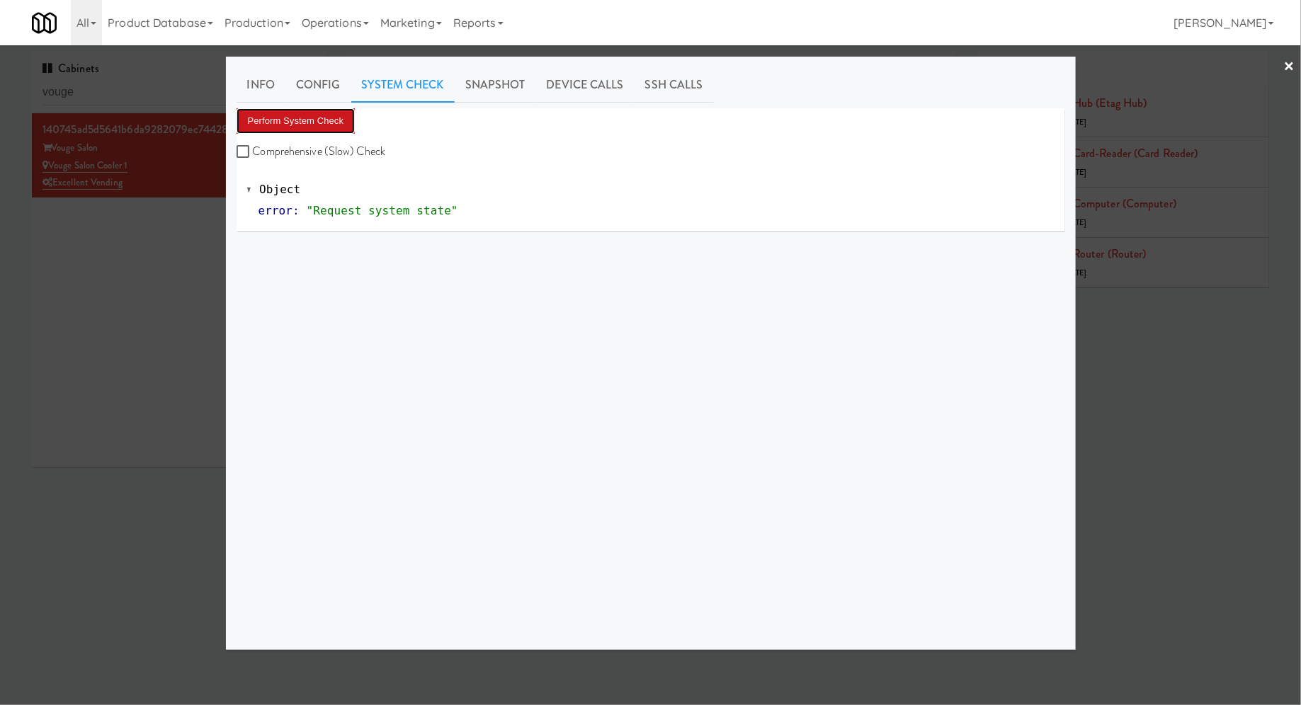
click at [342, 115] on button "Perform System Check" at bounding box center [295, 120] width 119 height 25
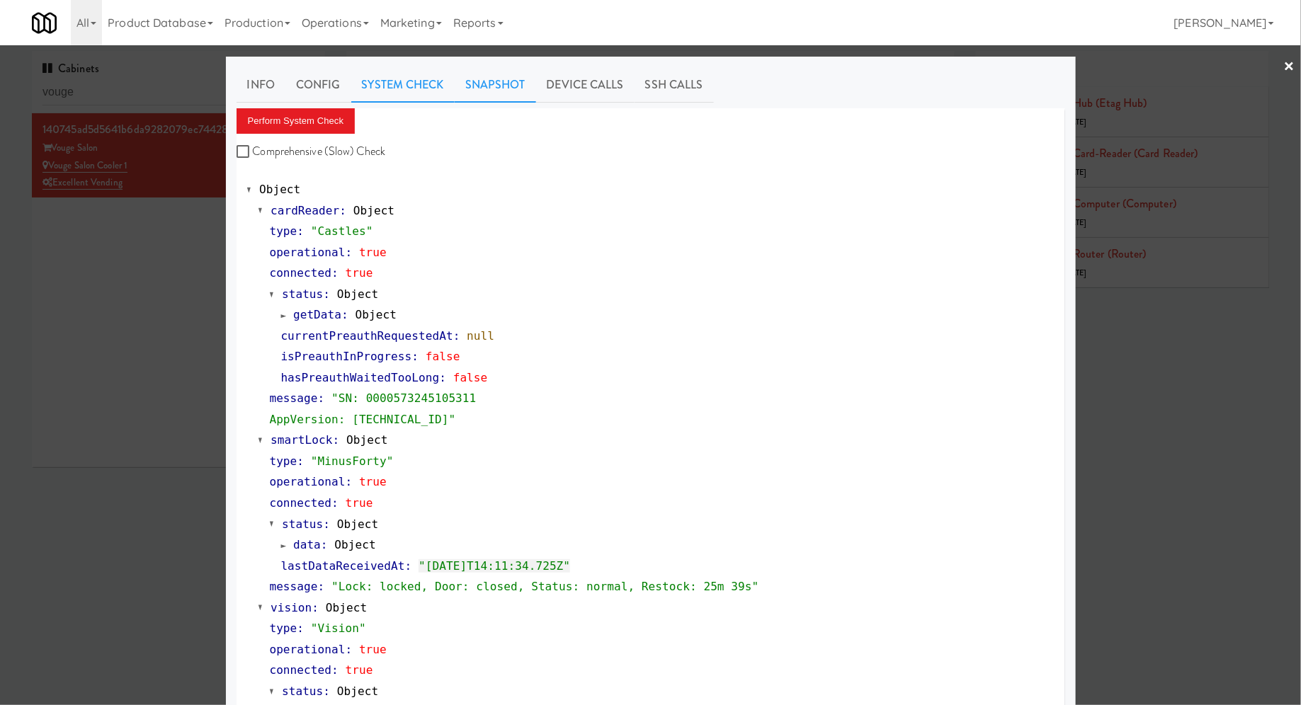
click at [523, 91] on link "Snapshot" at bounding box center [495, 84] width 81 height 35
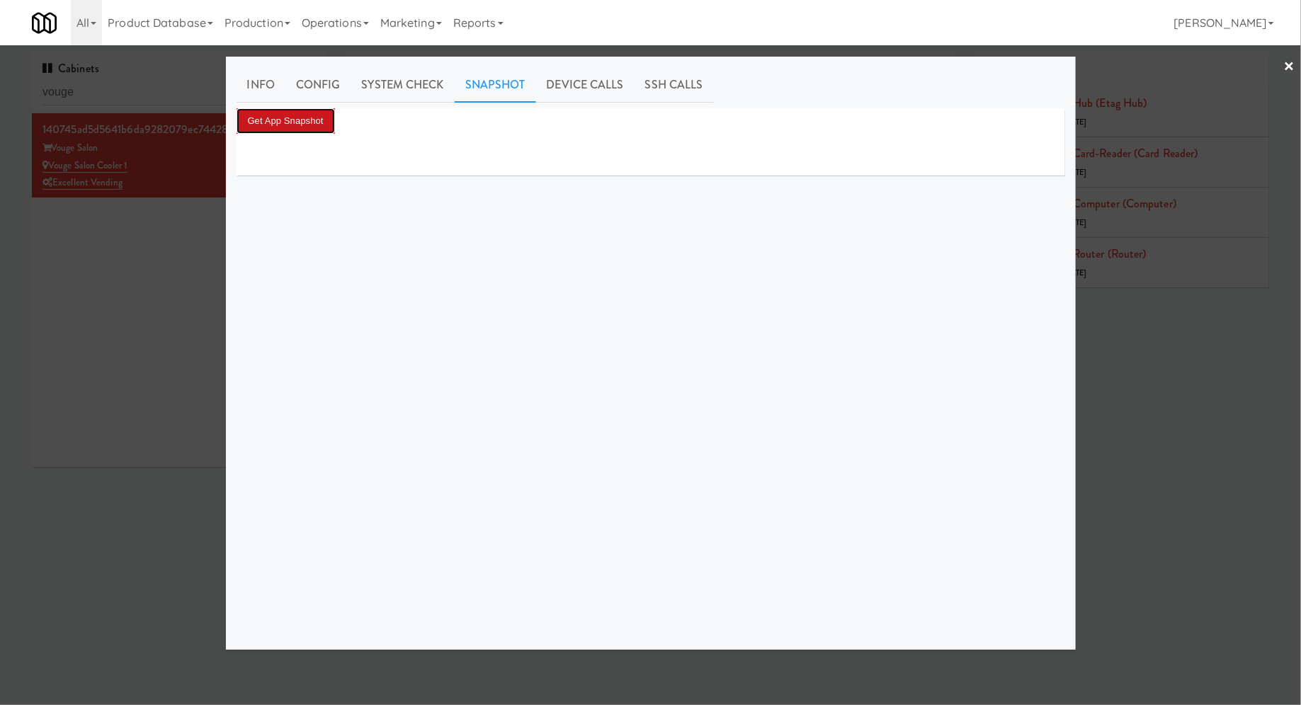
click at [314, 125] on button "Get App Snapshot" at bounding box center [285, 120] width 98 height 25
